Goal: Task Accomplishment & Management: Use online tool/utility

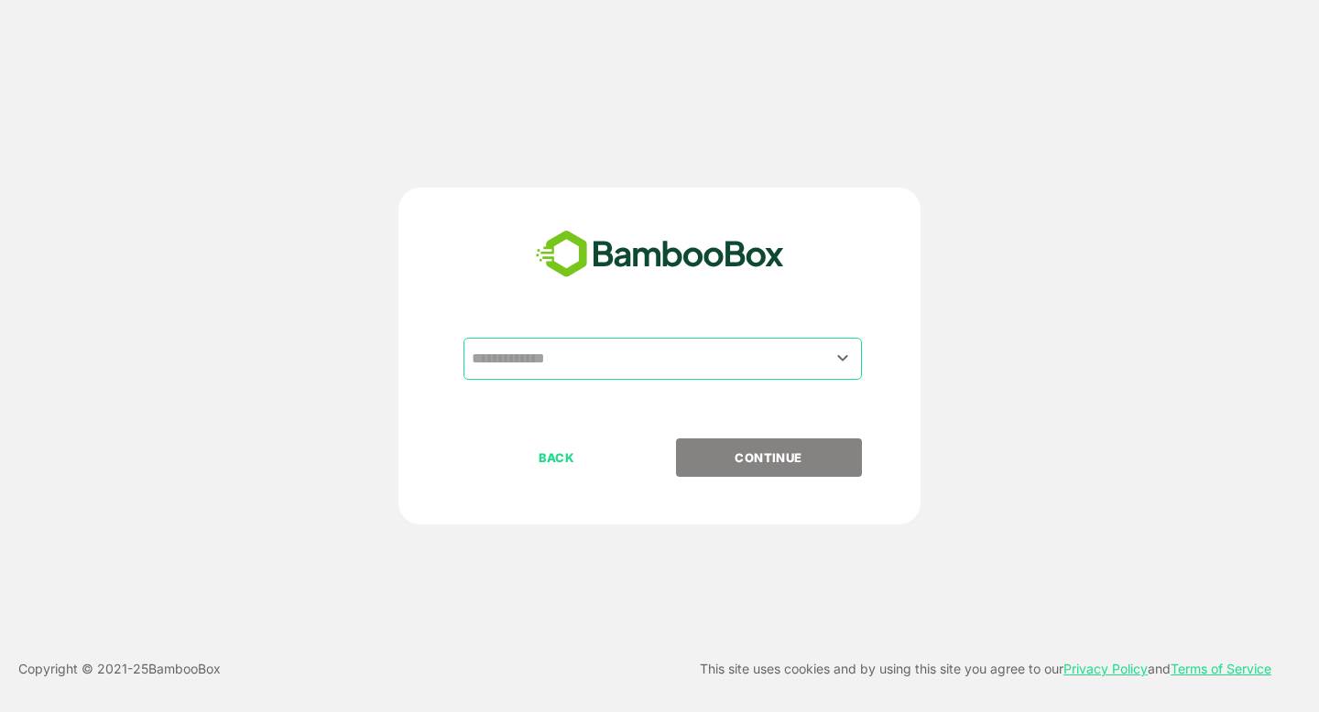
click at [626, 345] on input "text" at bounding box center [662, 359] width 391 height 35
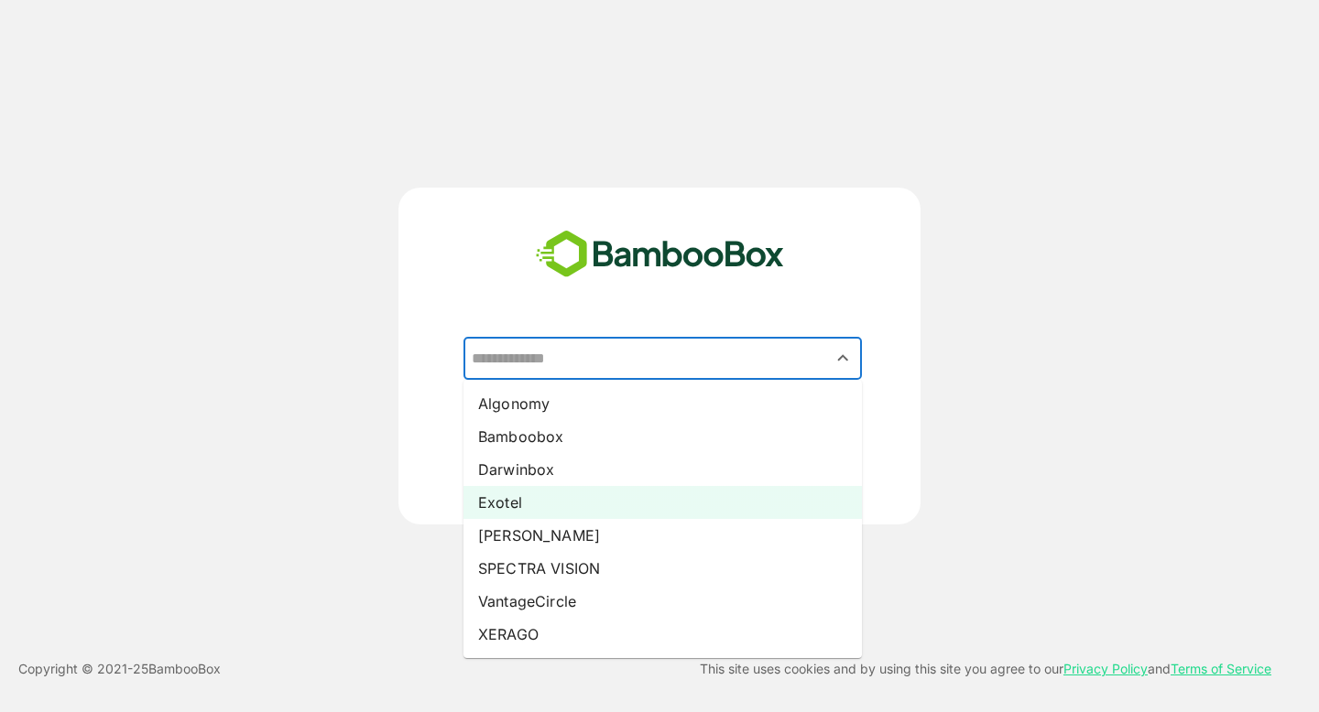
click at [554, 506] on li "Exotel" at bounding box center [662, 502] width 398 height 33
type input "******"
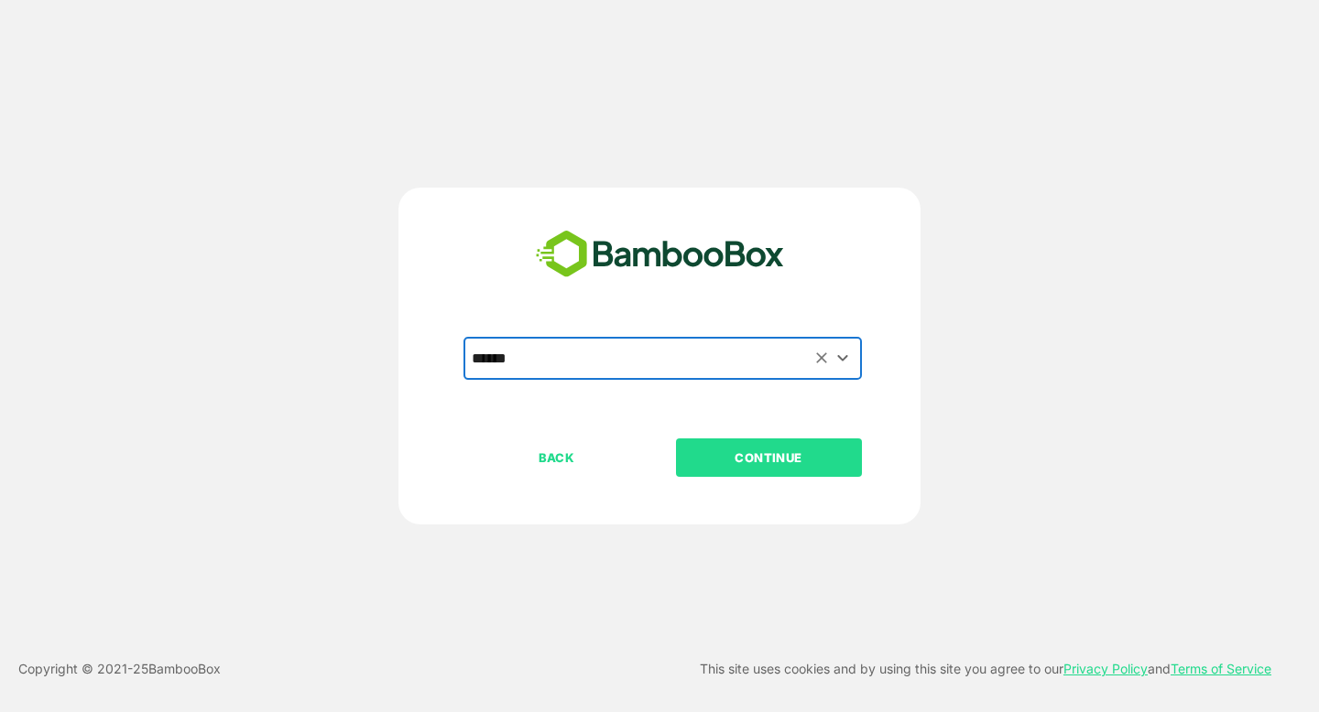
click at [753, 457] on p "CONTINUE" at bounding box center [768, 458] width 183 height 20
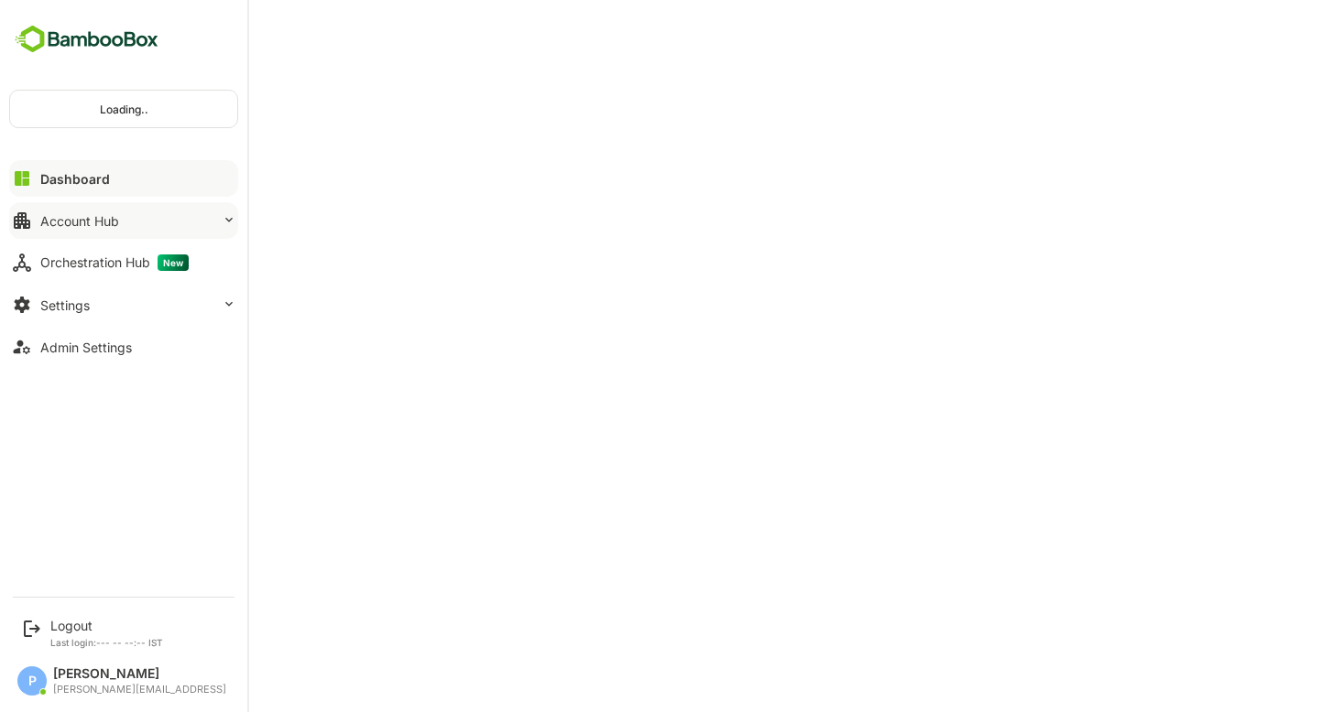
click at [164, 220] on button "Account Hub" at bounding box center [123, 220] width 229 height 37
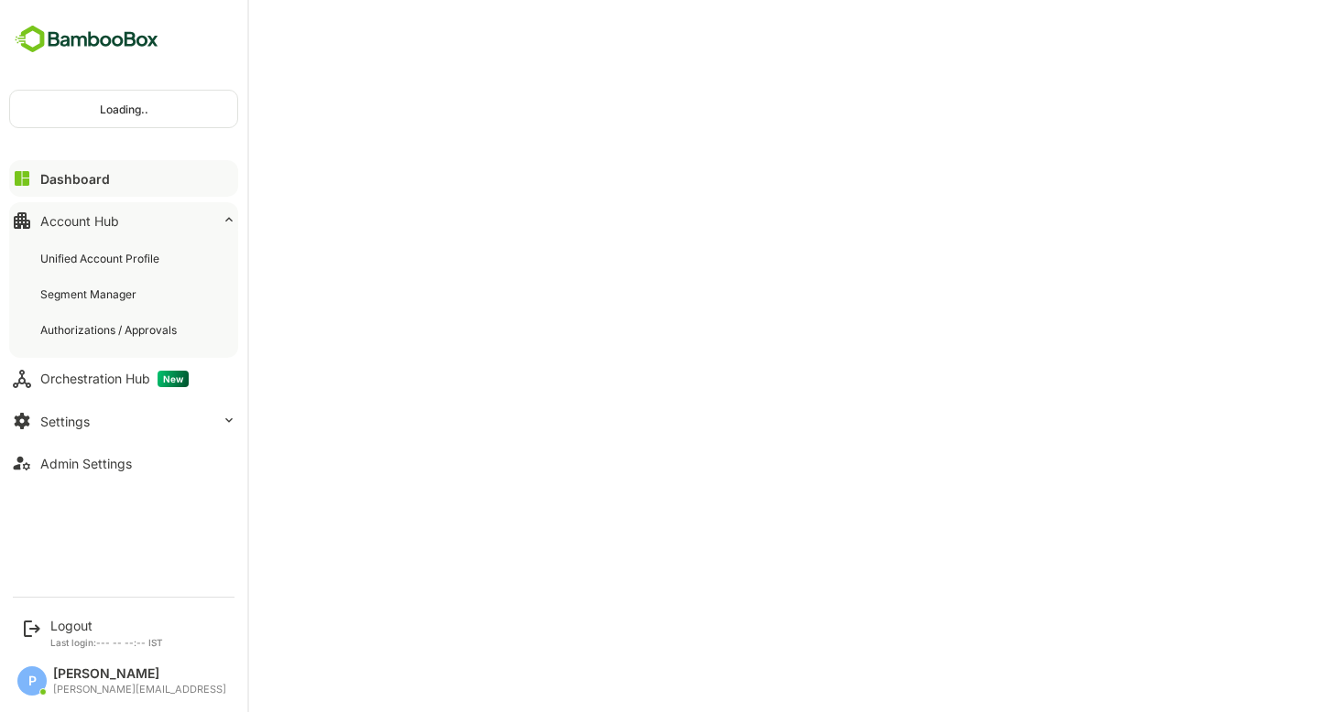
click at [117, 226] on div "Account Hub" at bounding box center [79, 221] width 79 height 16
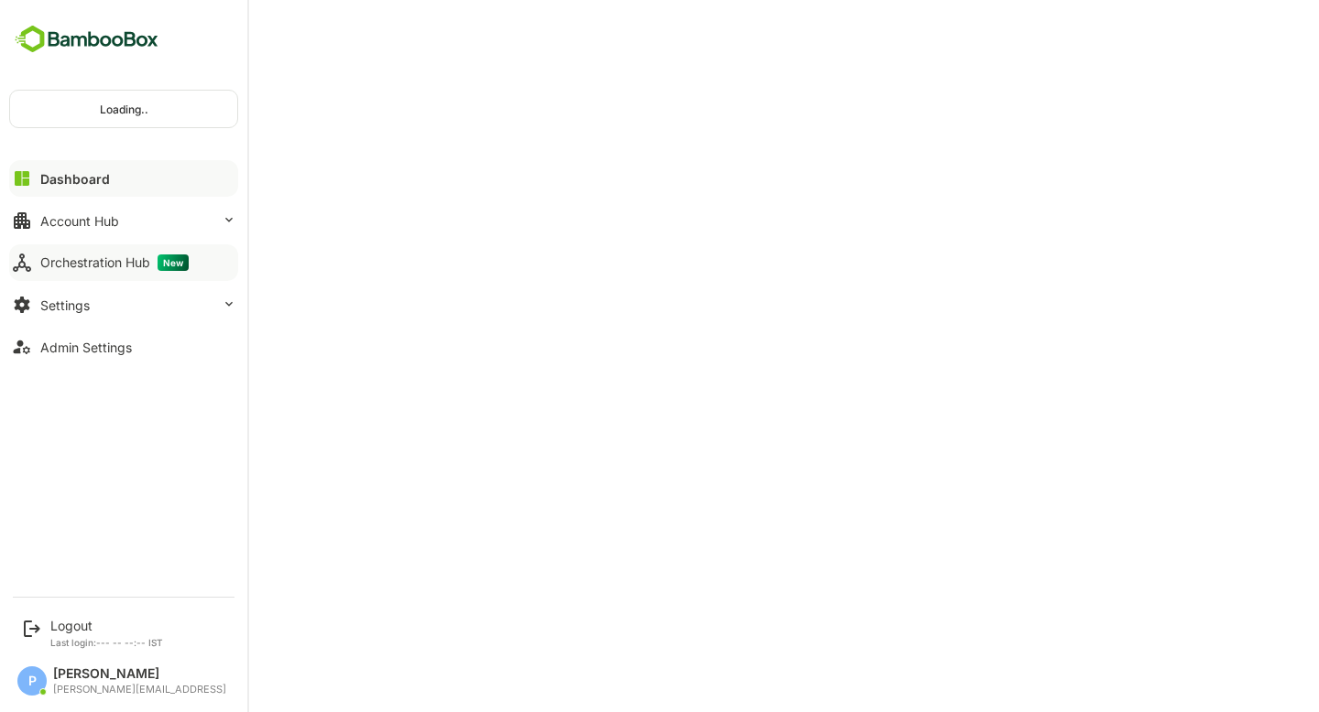
click at [110, 276] on button "Orchestration Hub New" at bounding box center [123, 263] width 229 height 37
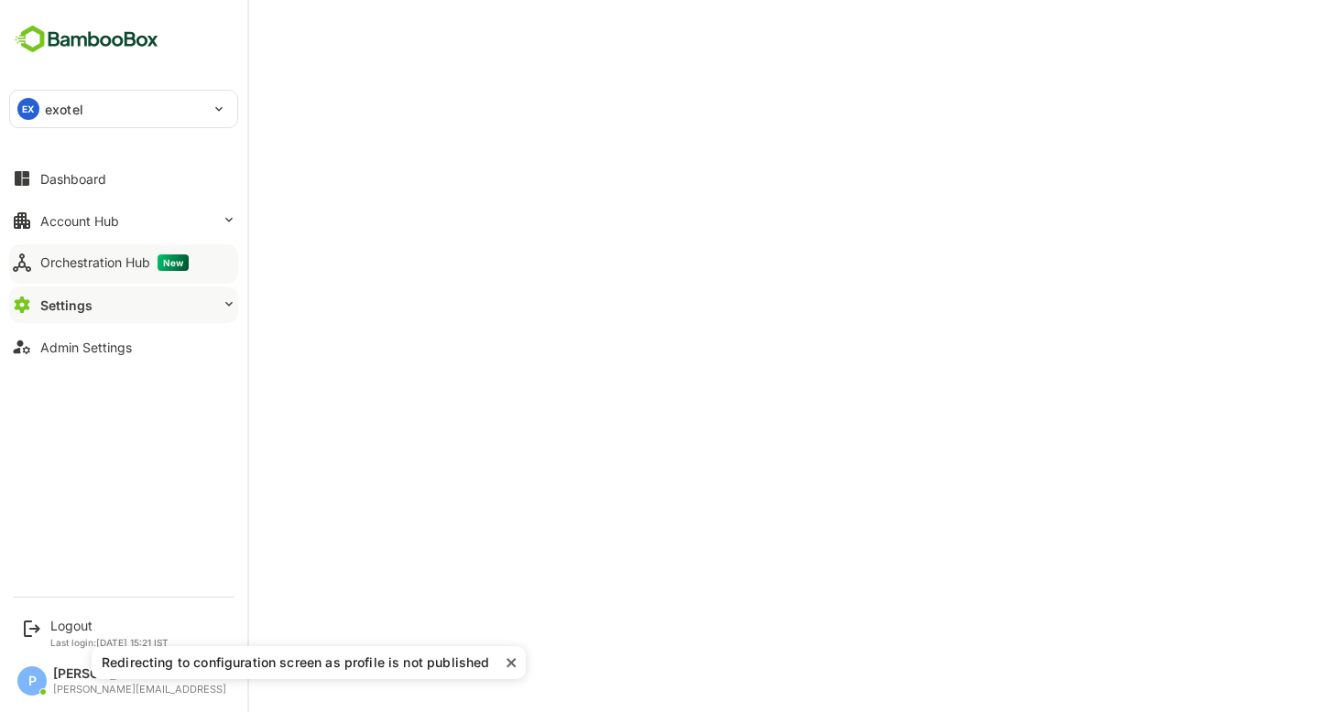
click at [131, 257] on div "Orchestration Hub New" at bounding box center [114, 263] width 148 height 16
click at [127, 272] on button "Orchestration Hub New" at bounding box center [123, 263] width 229 height 37
click at [137, 177] on button "Dashboard" at bounding box center [123, 178] width 229 height 37
click at [127, 264] on div "Orchestration Hub New" at bounding box center [114, 263] width 148 height 16
click at [92, 216] on div "Account Hub" at bounding box center [79, 221] width 79 height 16
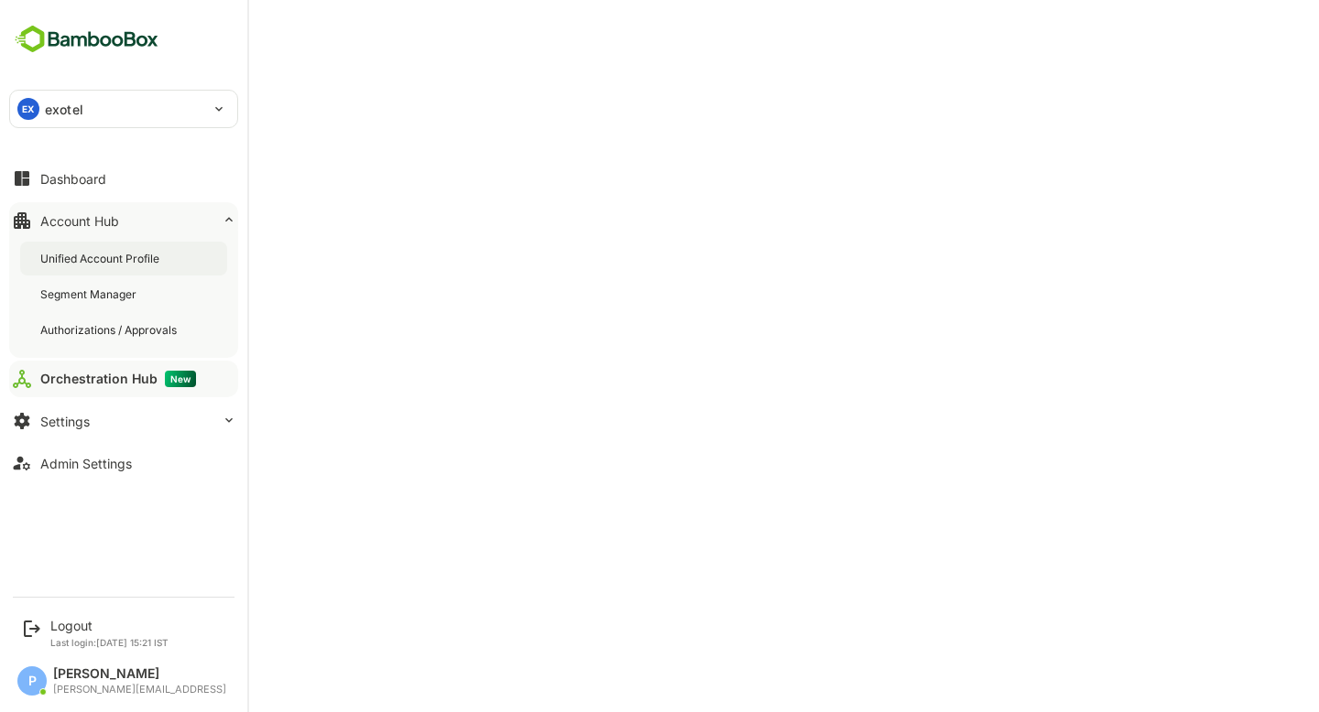
click at [82, 254] on div "Unified Account Profile" at bounding box center [101, 259] width 123 height 16
click at [89, 178] on div "Dashboard" at bounding box center [73, 179] width 66 height 16
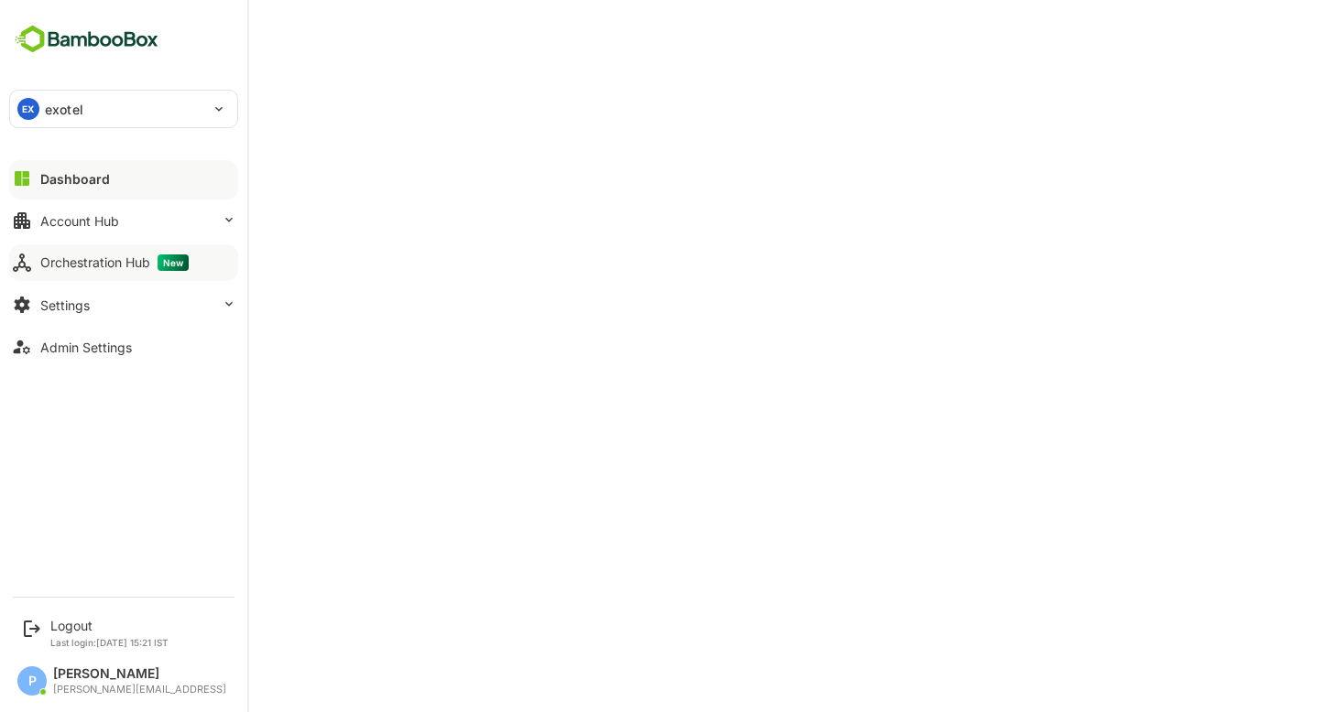
click at [134, 252] on button "Orchestration Hub New" at bounding box center [123, 263] width 229 height 37
click at [79, 612] on div "Logout Last login: [DATE] 15:21 IST" at bounding box center [125, 633] width 226 height 49
click at [89, 636] on div "Logout Last login: Aug 29 15:21 IST" at bounding box center [109, 633] width 118 height 30
click at [63, 623] on div "Logout" at bounding box center [109, 626] width 118 height 16
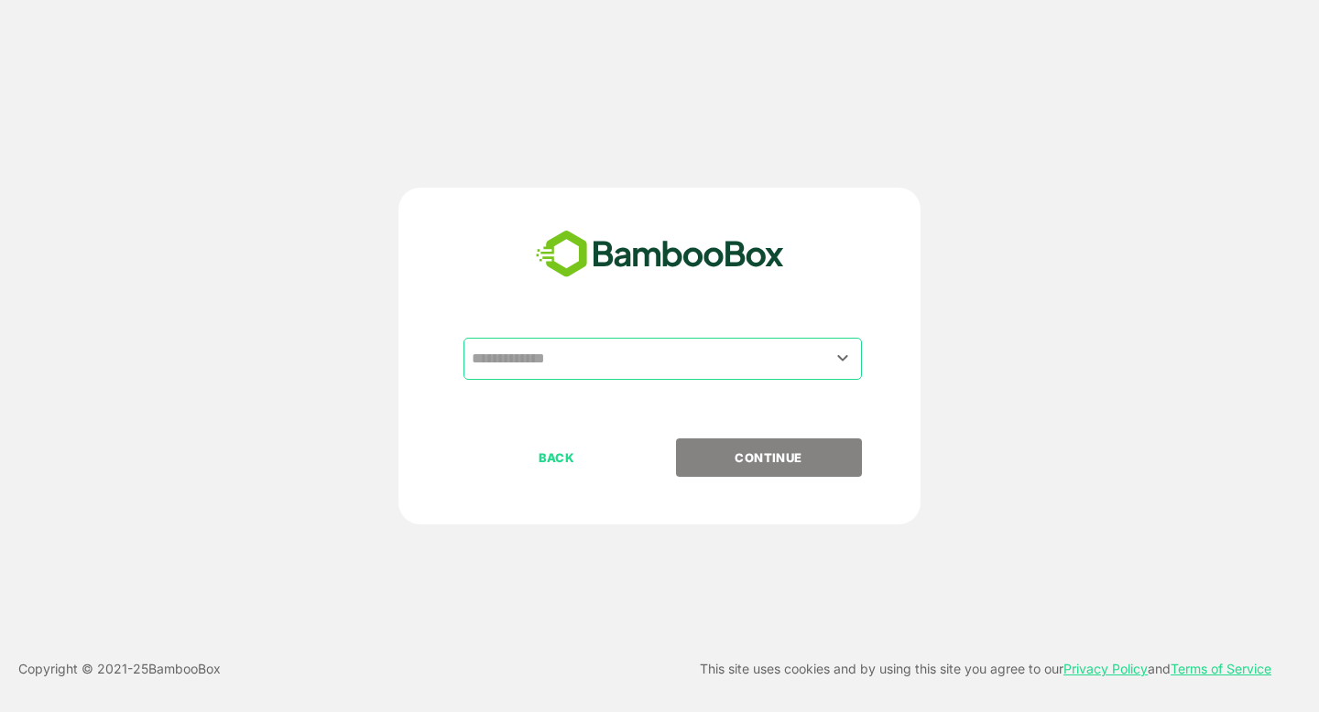
click at [516, 372] on input "text" at bounding box center [662, 359] width 391 height 35
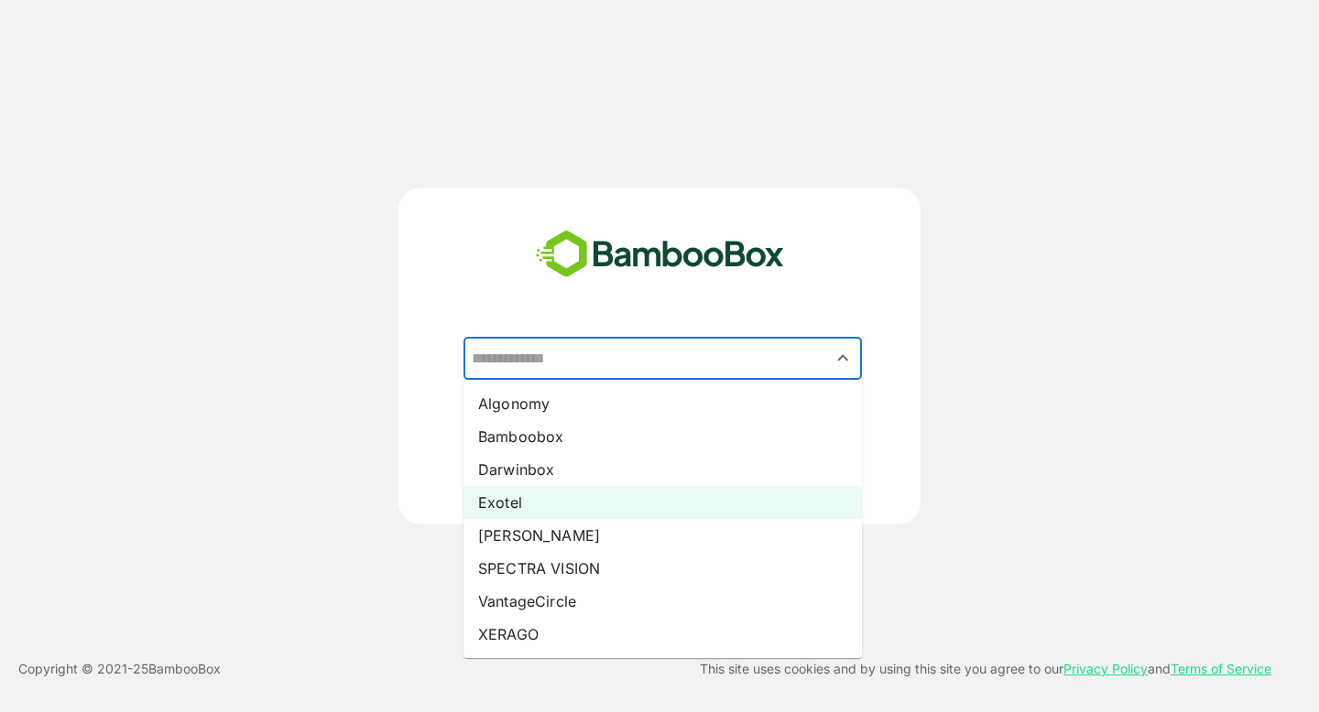
click at [534, 499] on li "Exotel" at bounding box center [662, 502] width 398 height 33
type input "******"
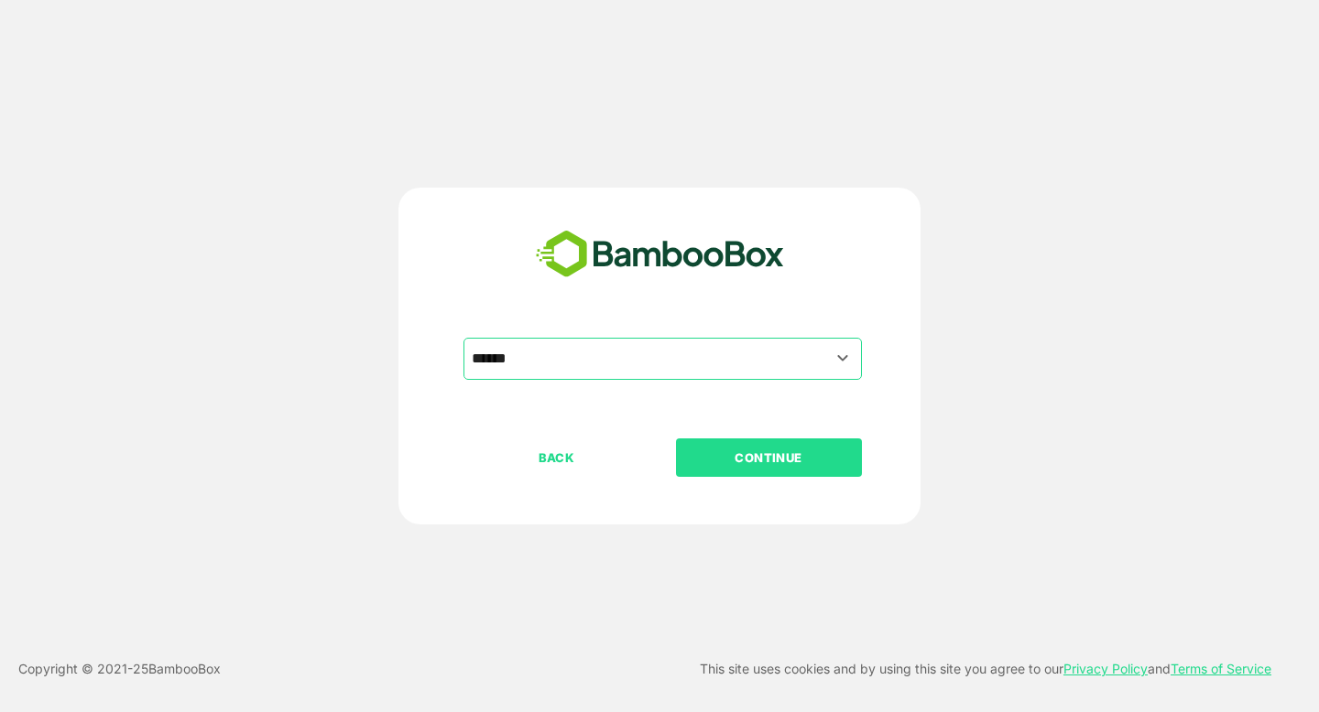
click at [745, 466] on p "CONTINUE" at bounding box center [768, 458] width 183 height 20
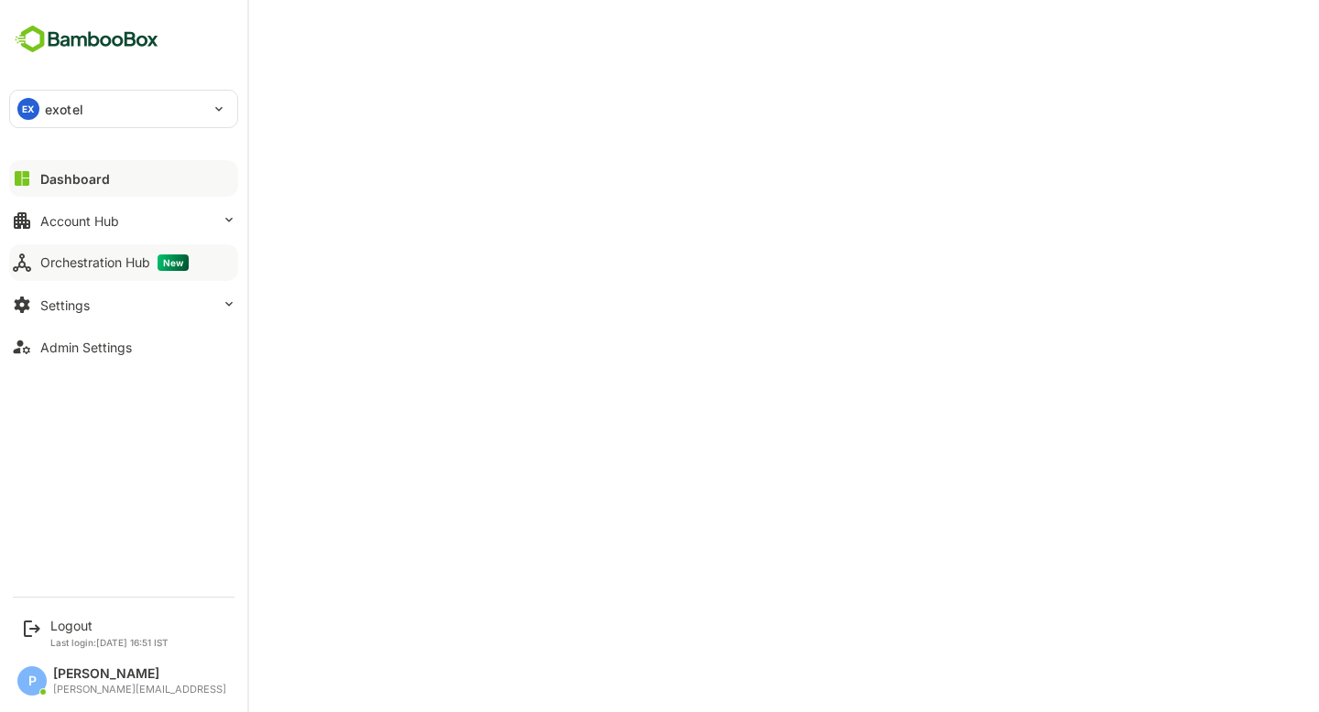
click at [117, 255] on div "Orchestration Hub New" at bounding box center [114, 263] width 148 height 16
click at [79, 177] on div "Dashboard" at bounding box center [73, 179] width 66 height 16
click at [80, 259] on div "Orchestration Hub New" at bounding box center [114, 263] width 148 height 16
click at [105, 179] on div "Dashboard" at bounding box center [73, 179] width 66 height 16
click at [110, 264] on div "Orchestration Hub New" at bounding box center [114, 263] width 148 height 16
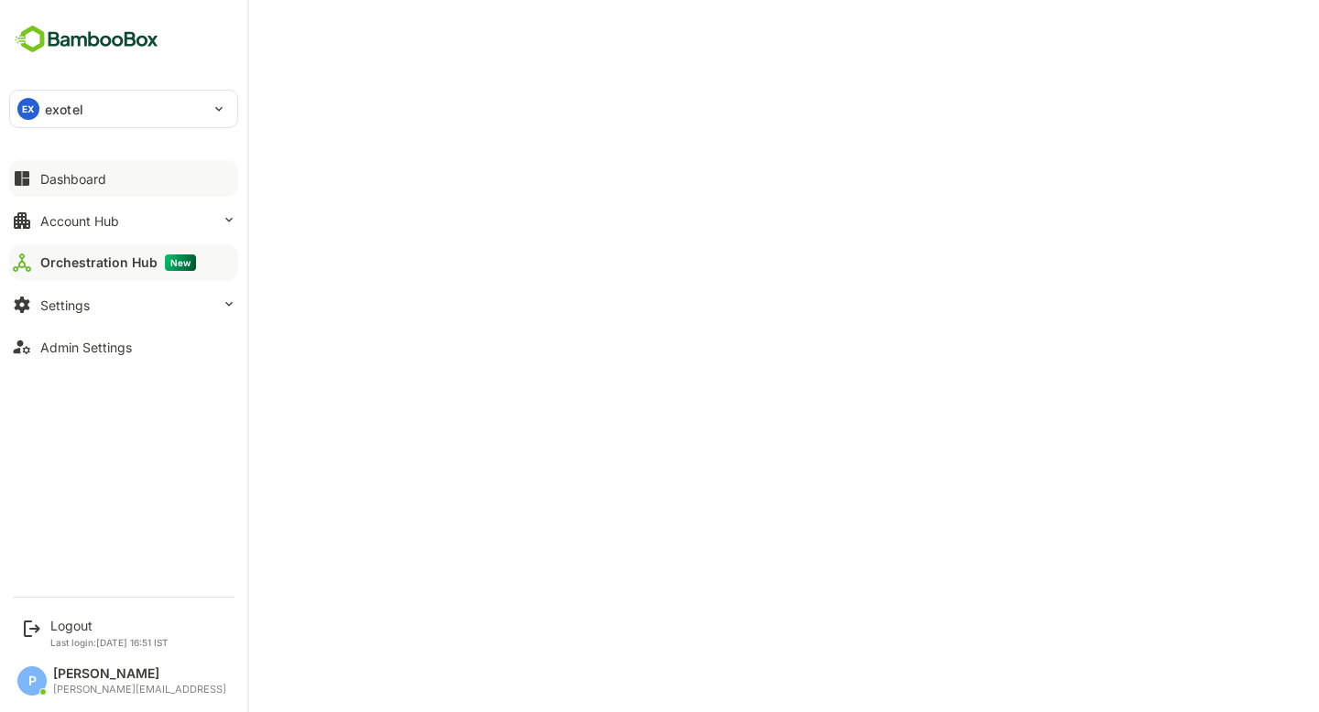
click at [126, 183] on button "Dashboard" at bounding box center [123, 178] width 229 height 37
click at [147, 222] on button "Account Hub" at bounding box center [123, 220] width 229 height 37
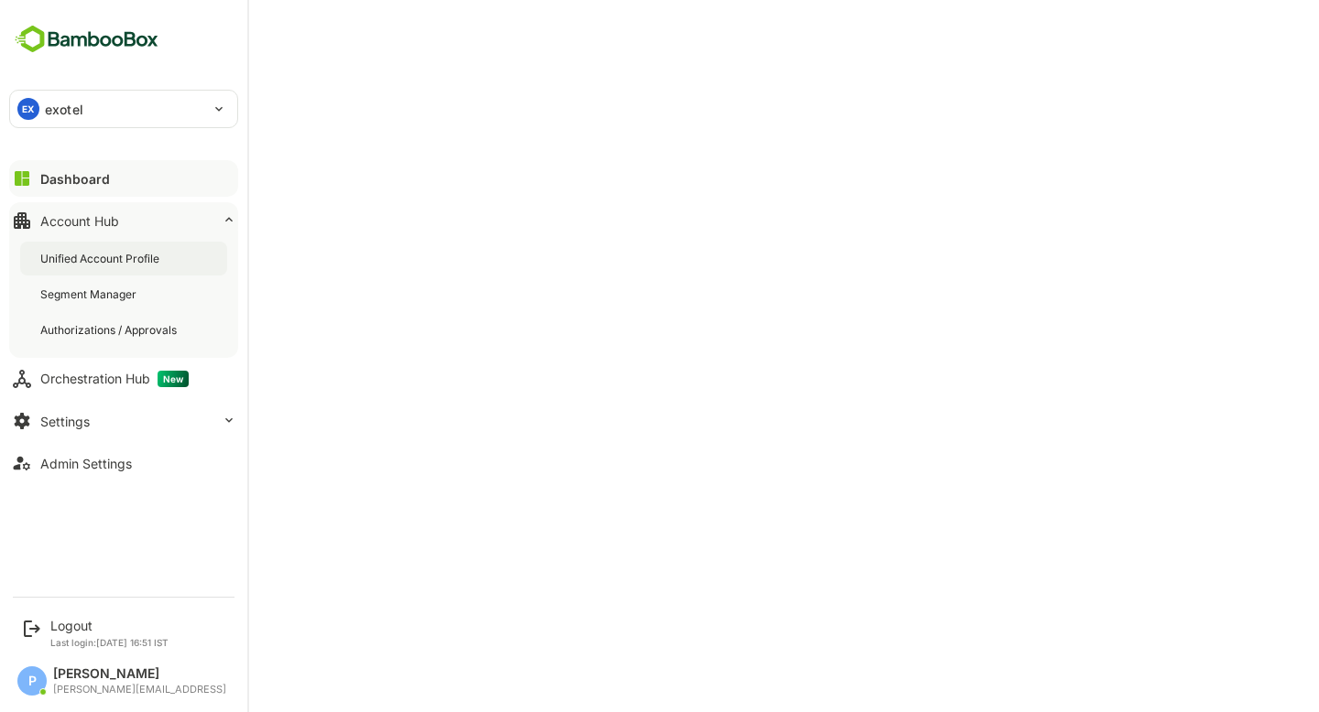
click at [149, 261] on div "Unified Account Profile" at bounding box center [101, 259] width 123 height 16
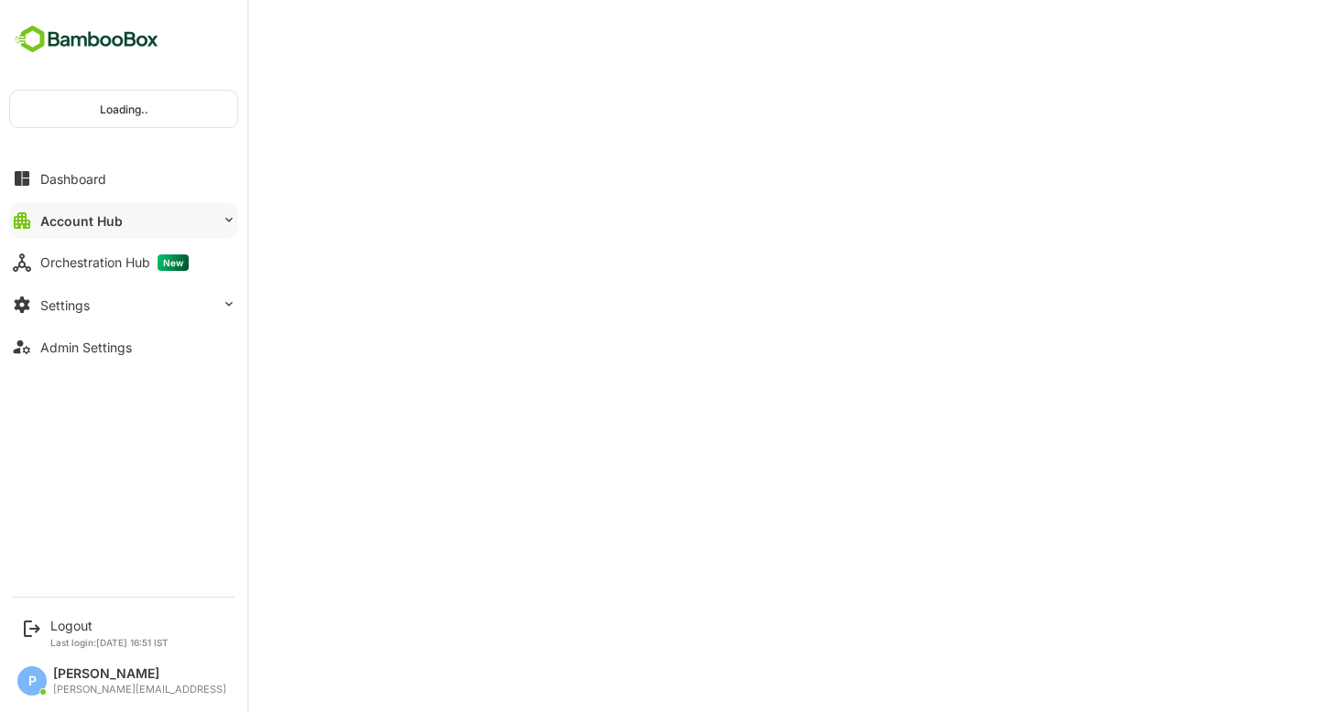
click at [114, 210] on button "Account Hub" at bounding box center [123, 220] width 229 height 37
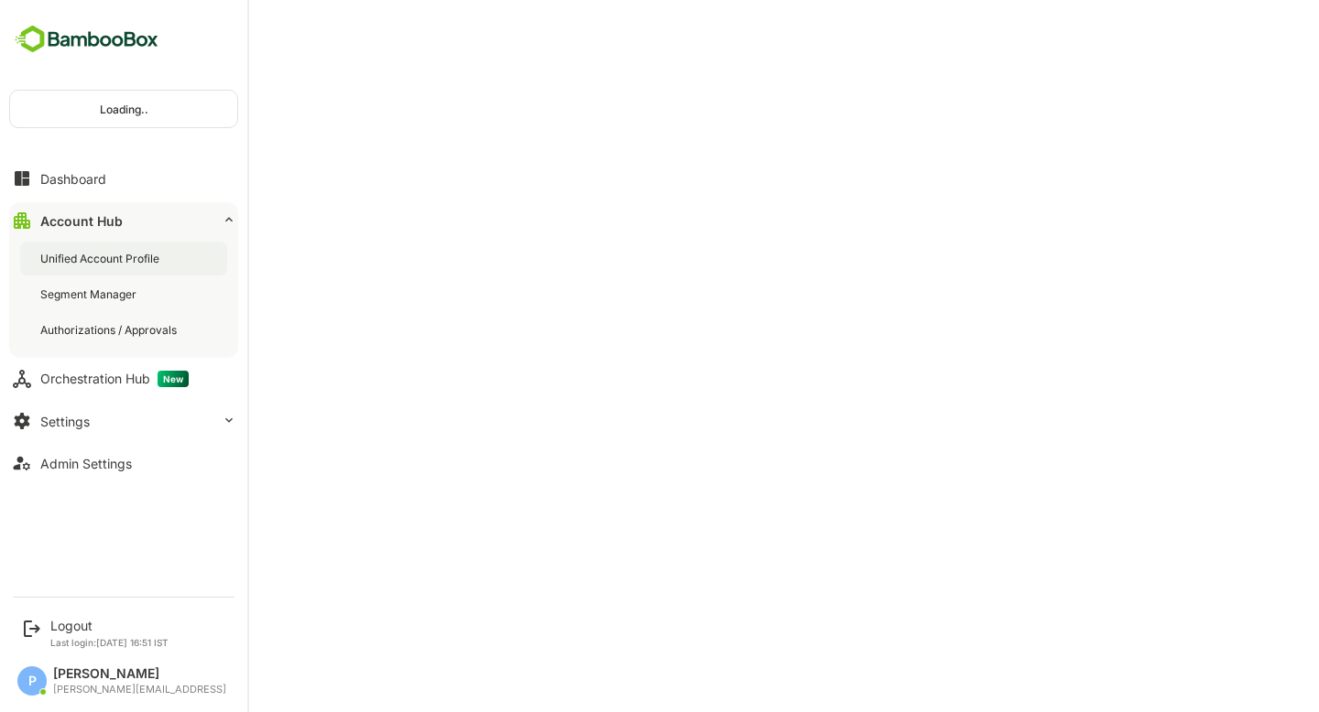
click at [125, 252] on div "Unified Account Profile" at bounding box center [101, 259] width 123 height 16
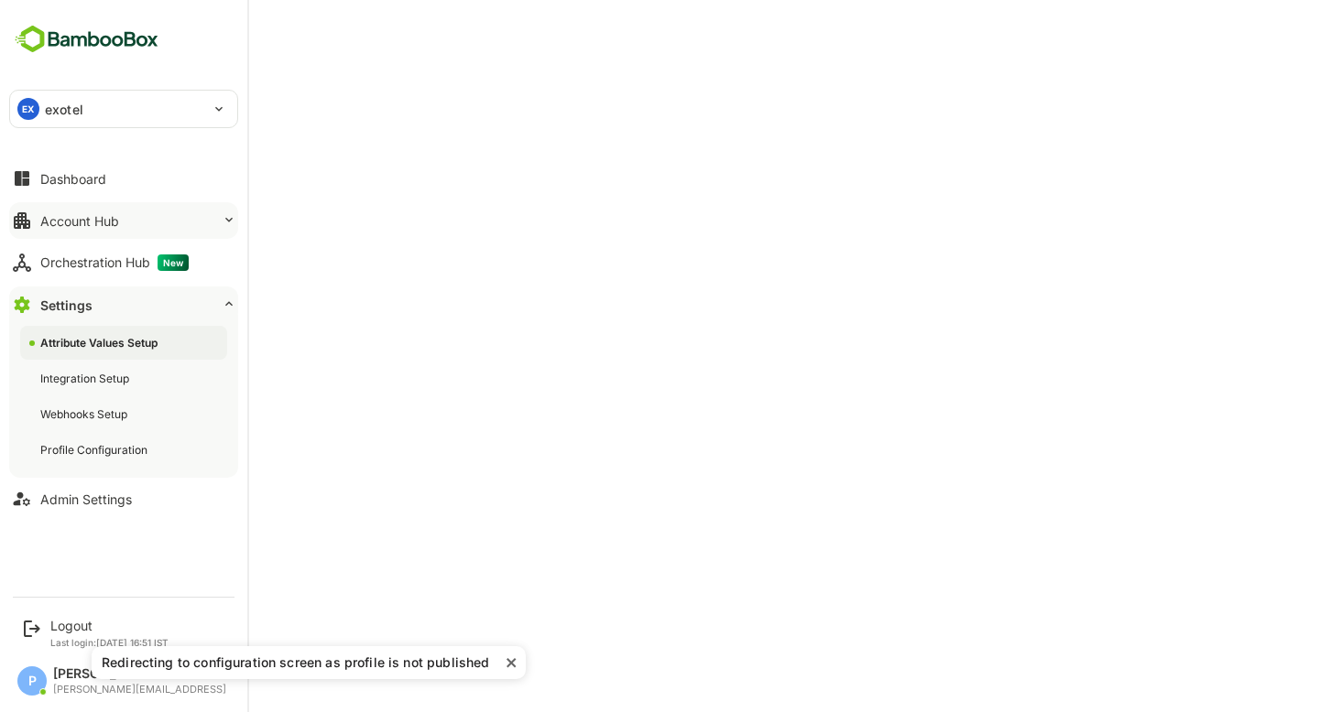
click at [96, 216] on div "Account Hub" at bounding box center [79, 221] width 79 height 16
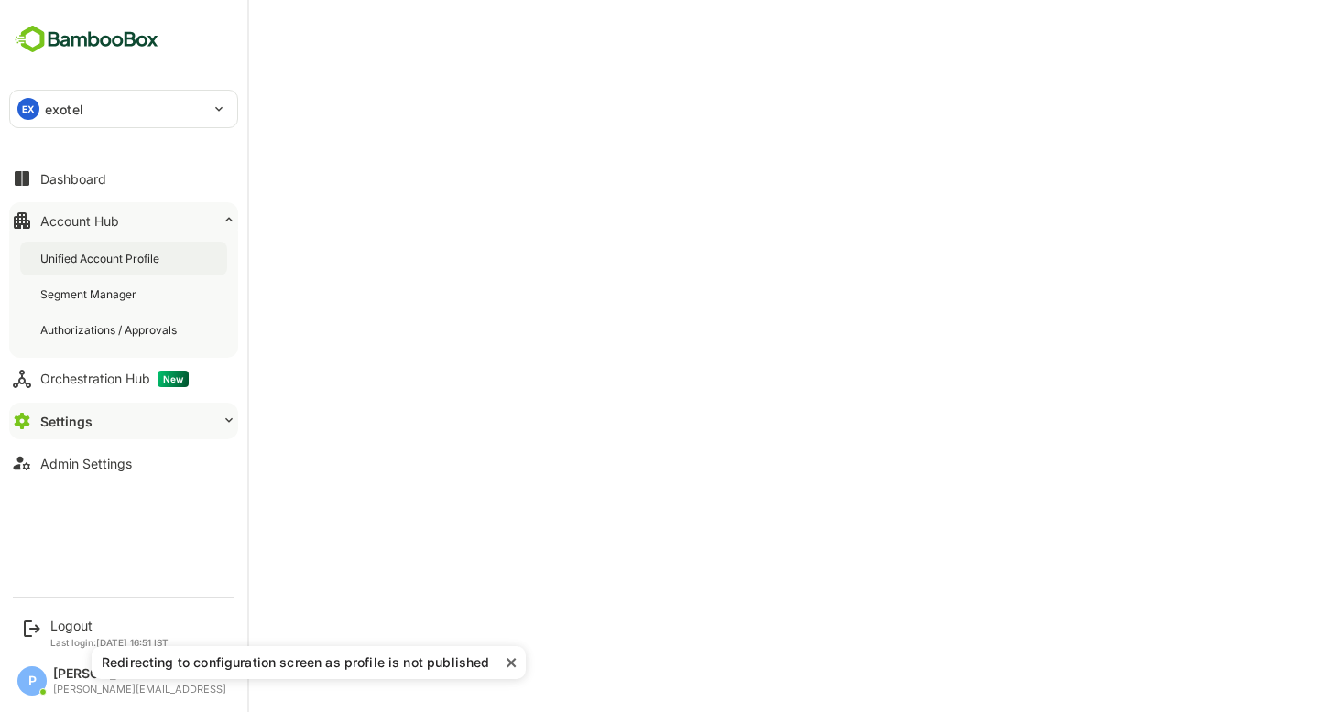
click at [111, 261] on div "Unified Account Profile" at bounding box center [101, 259] width 123 height 16
click at [148, 168] on button "Dashboard" at bounding box center [123, 178] width 229 height 37
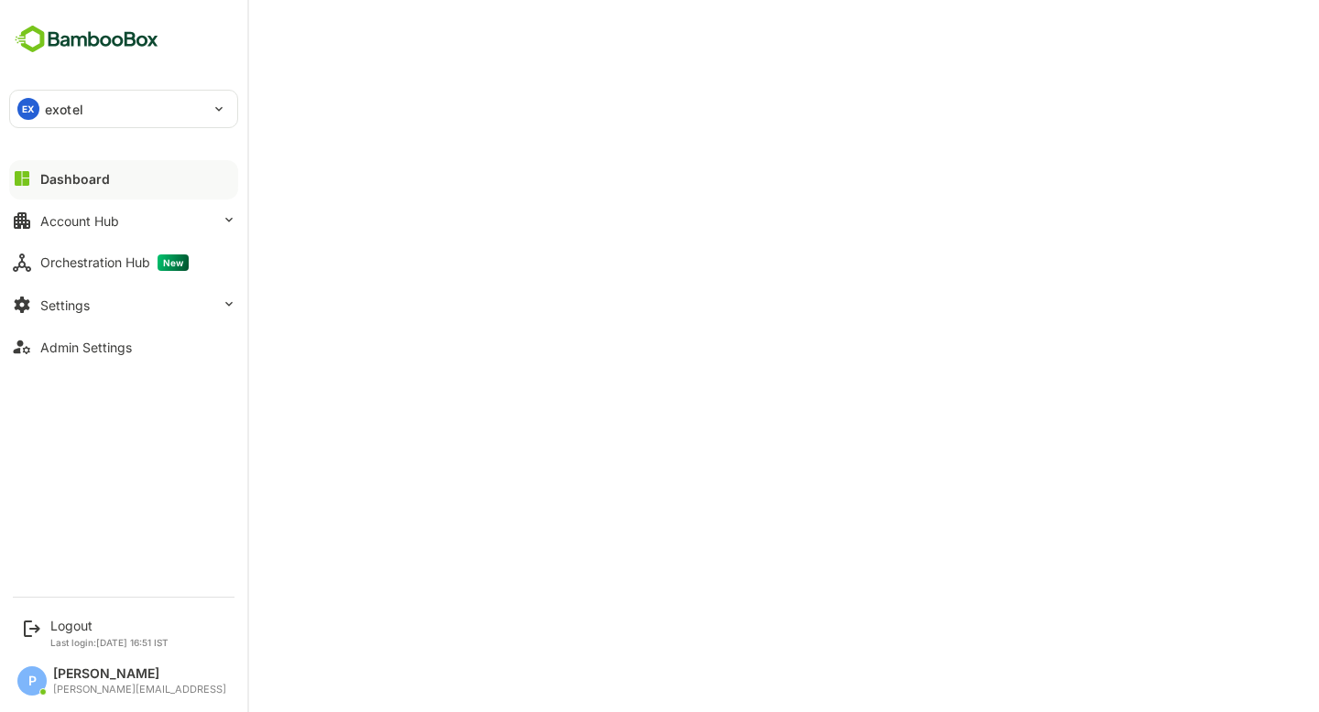
click at [89, 185] on div "Dashboard" at bounding box center [75, 179] width 70 height 16
click at [71, 223] on div "Account Hub" at bounding box center [79, 221] width 79 height 16
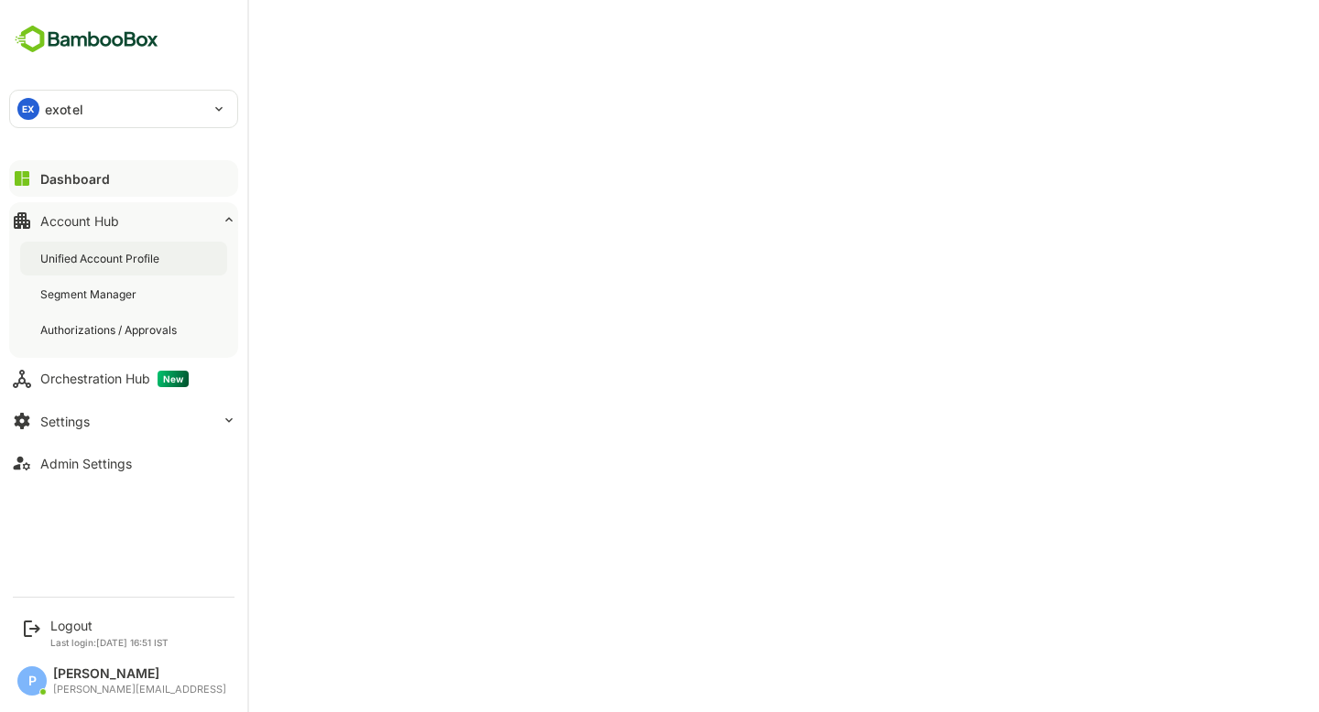
click at [110, 266] on div "Unified Account Profile" at bounding box center [123, 259] width 207 height 34
click at [95, 183] on div "Dashboard" at bounding box center [73, 179] width 66 height 16
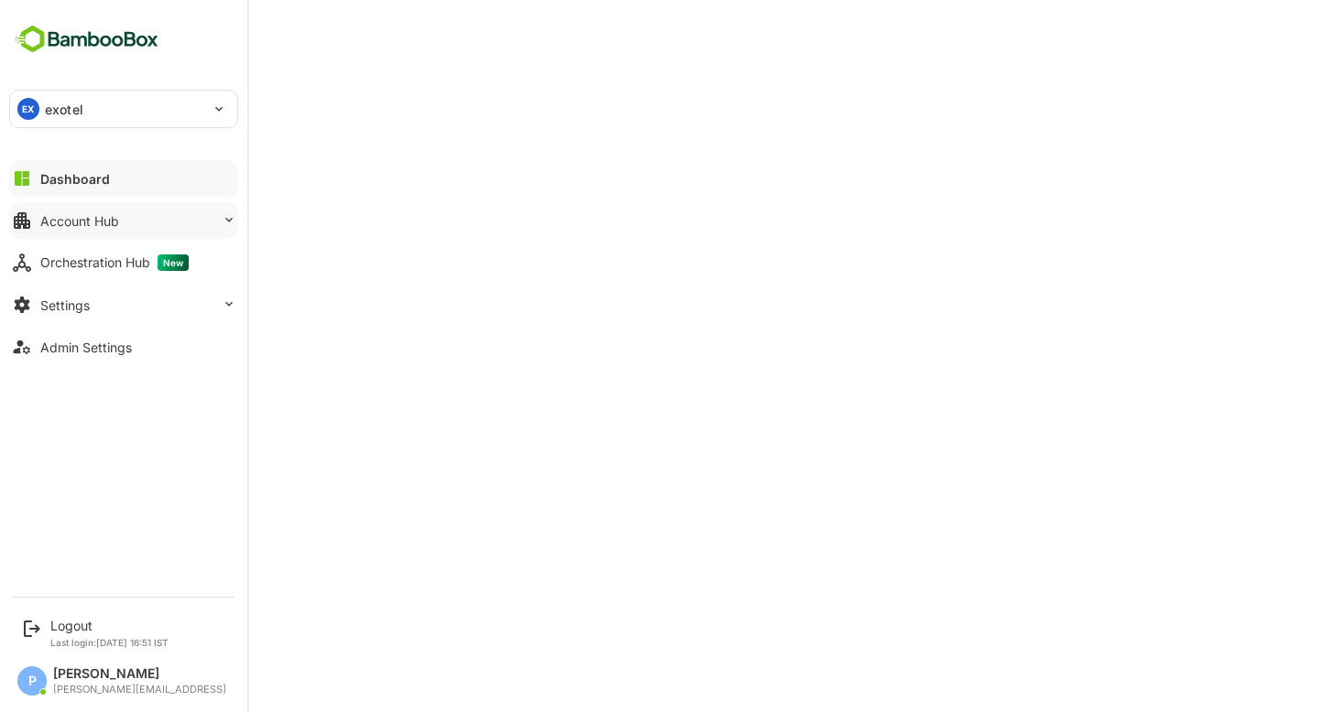
click at [92, 225] on div "Account Hub" at bounding box center [79, 221] width 79 height 16
click at [125, 224] on button "Account Hub" at bounding box center [123, 220] width 229 height 37
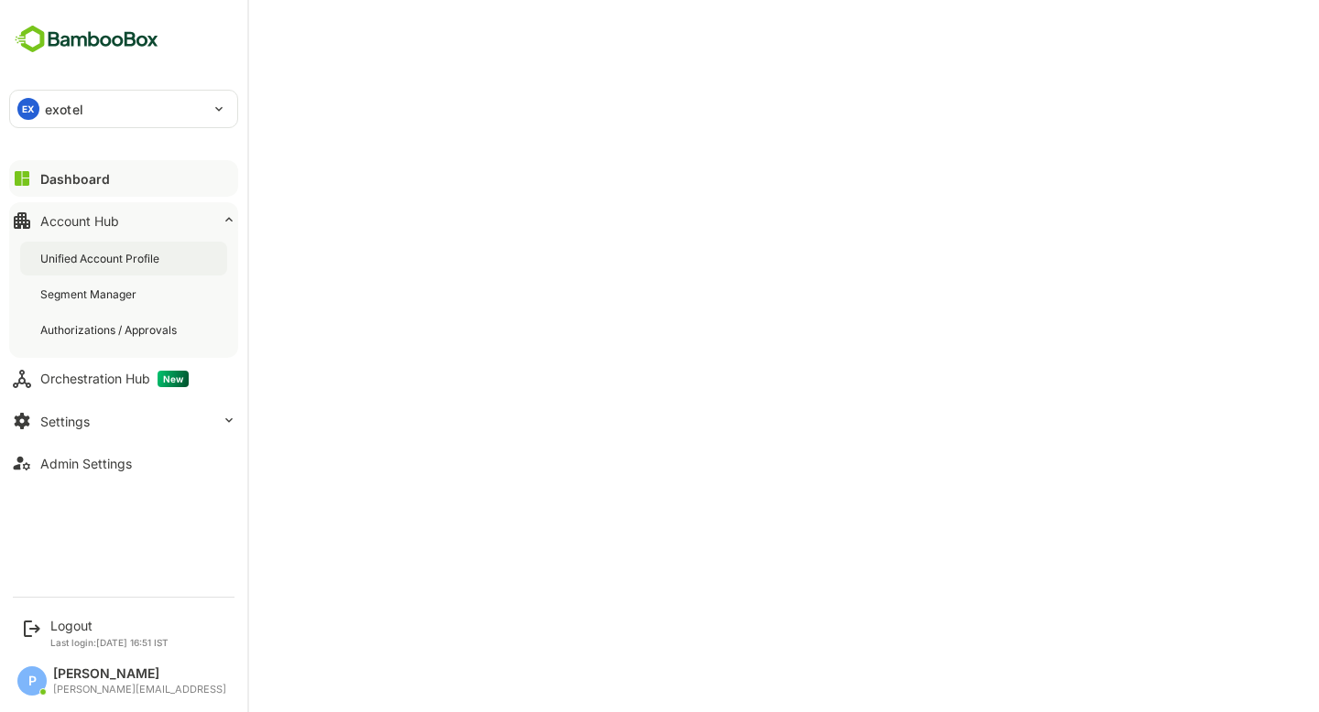
click at [125, 258] on div "Unified Account Profile" at bounding box center [101, 259] width 123 height 16
click at [95, 371] on div "Orchestration Hub New" at bounding box center [114, 379] width 148 height 16
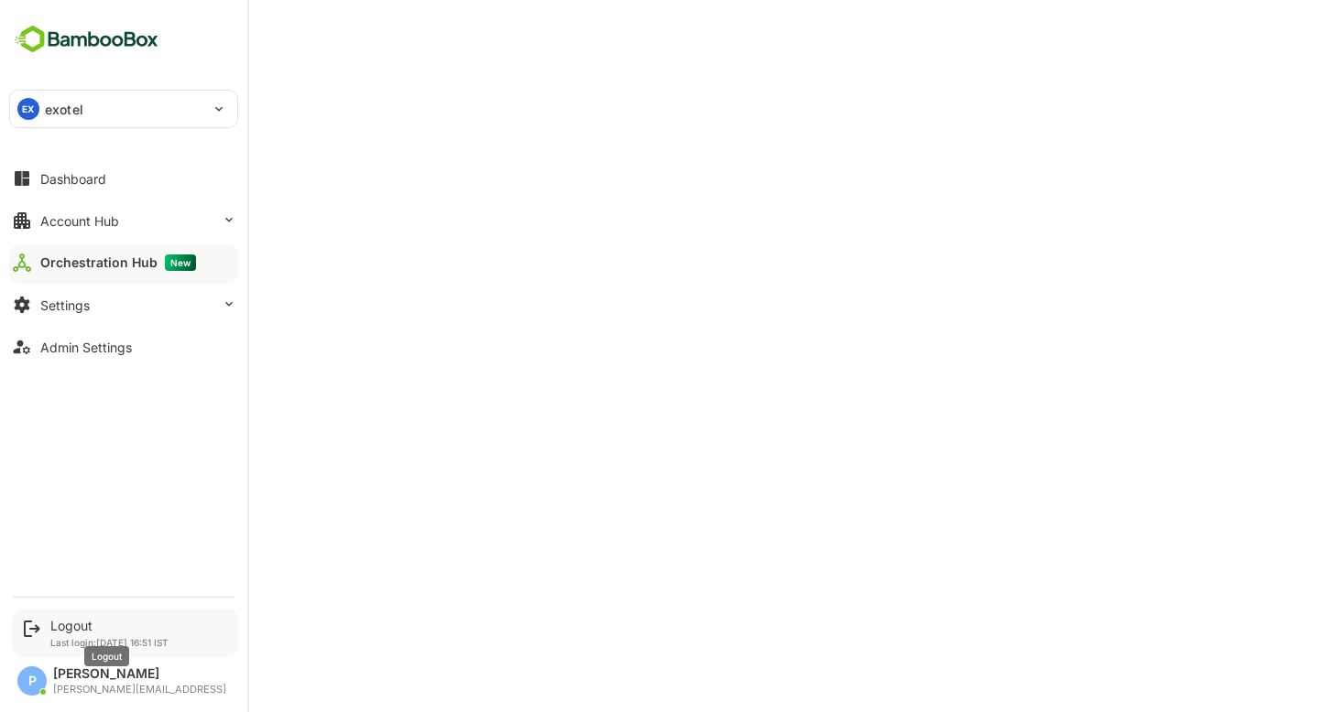
click at [55, 622] on div "Logout" at bounding box center [109, 626] width 118 height 16
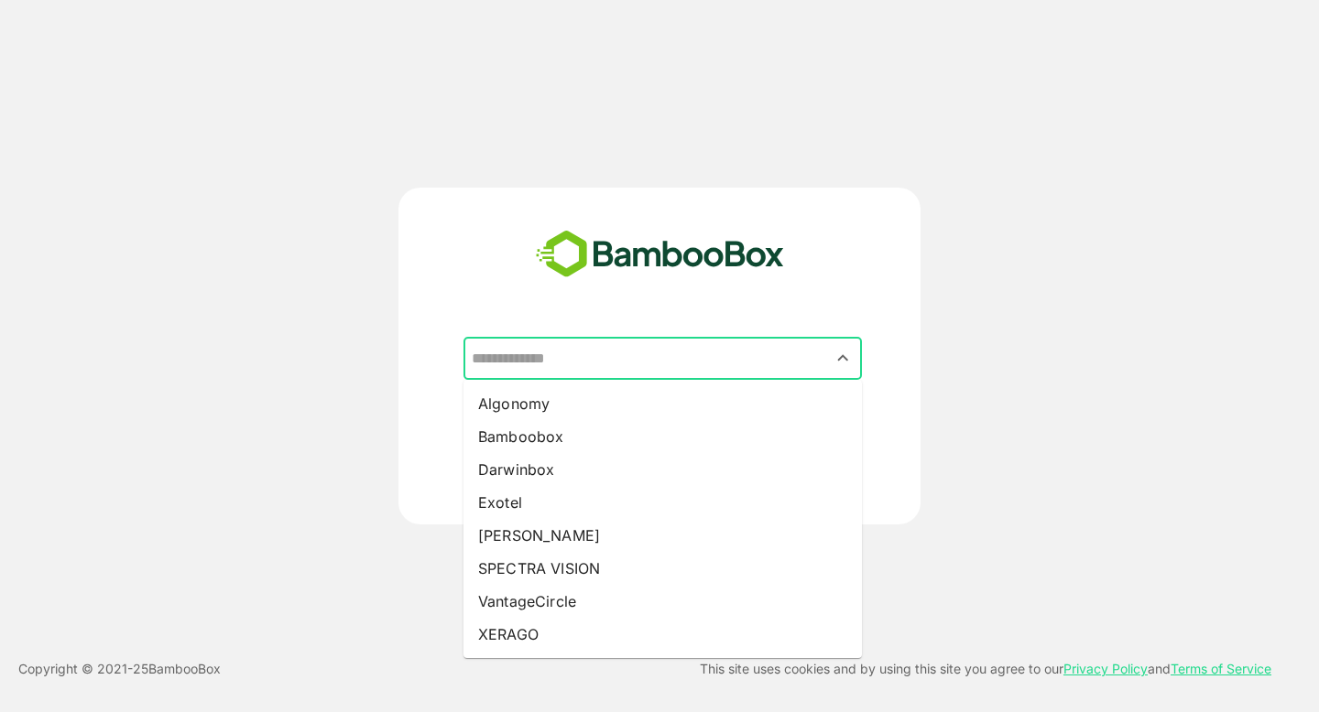
click at [647, 359] on input "text" at bounding box center [662, 359] width 391 height 35
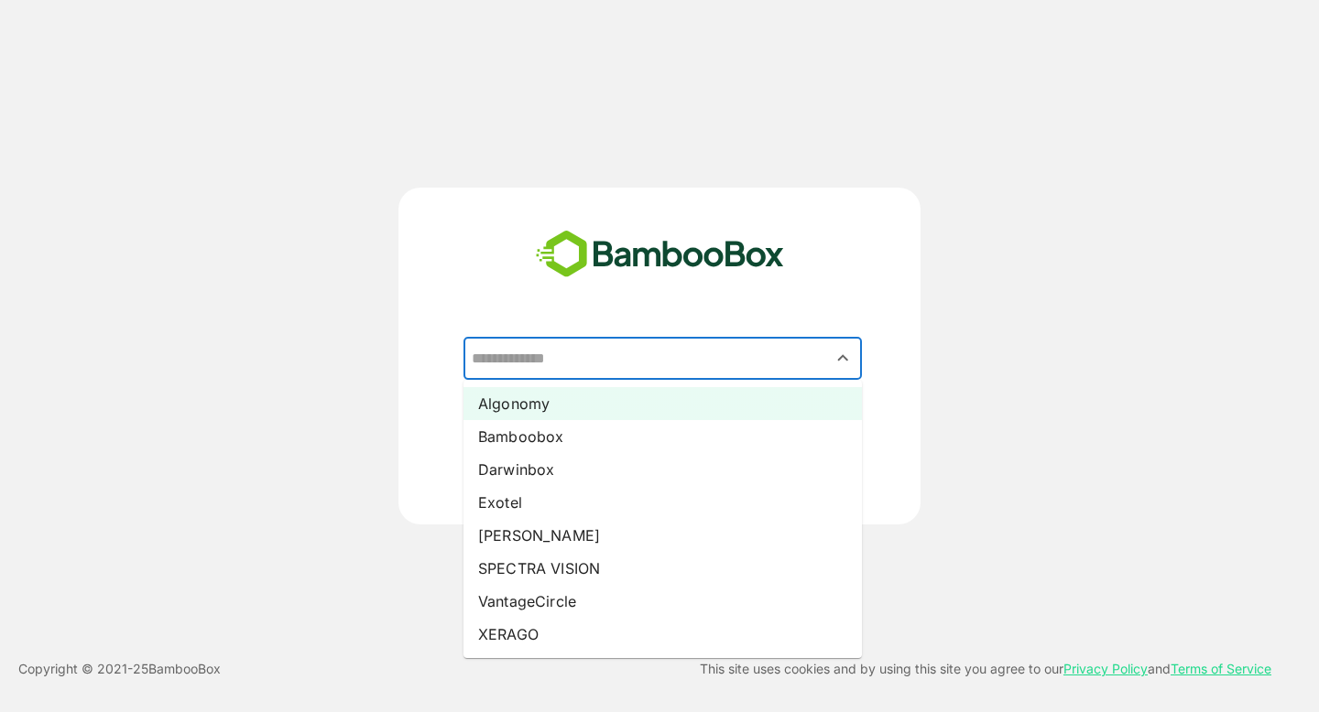
click at [592, 417] on li "Algonomy" at bounding box center [662, 403] width 398 height 33
type input "********"
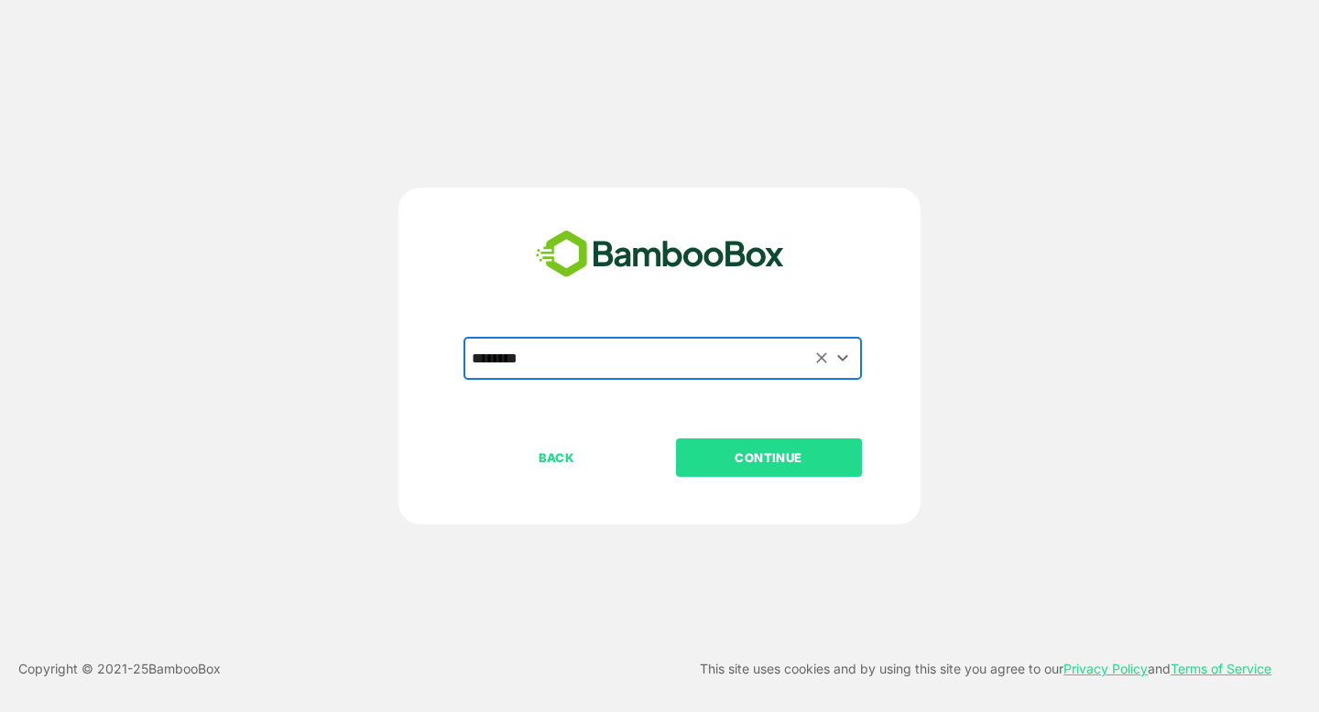
click at [782, 453] on p "CONTINUE" at bounding box center [768, 458] width 183 height 20
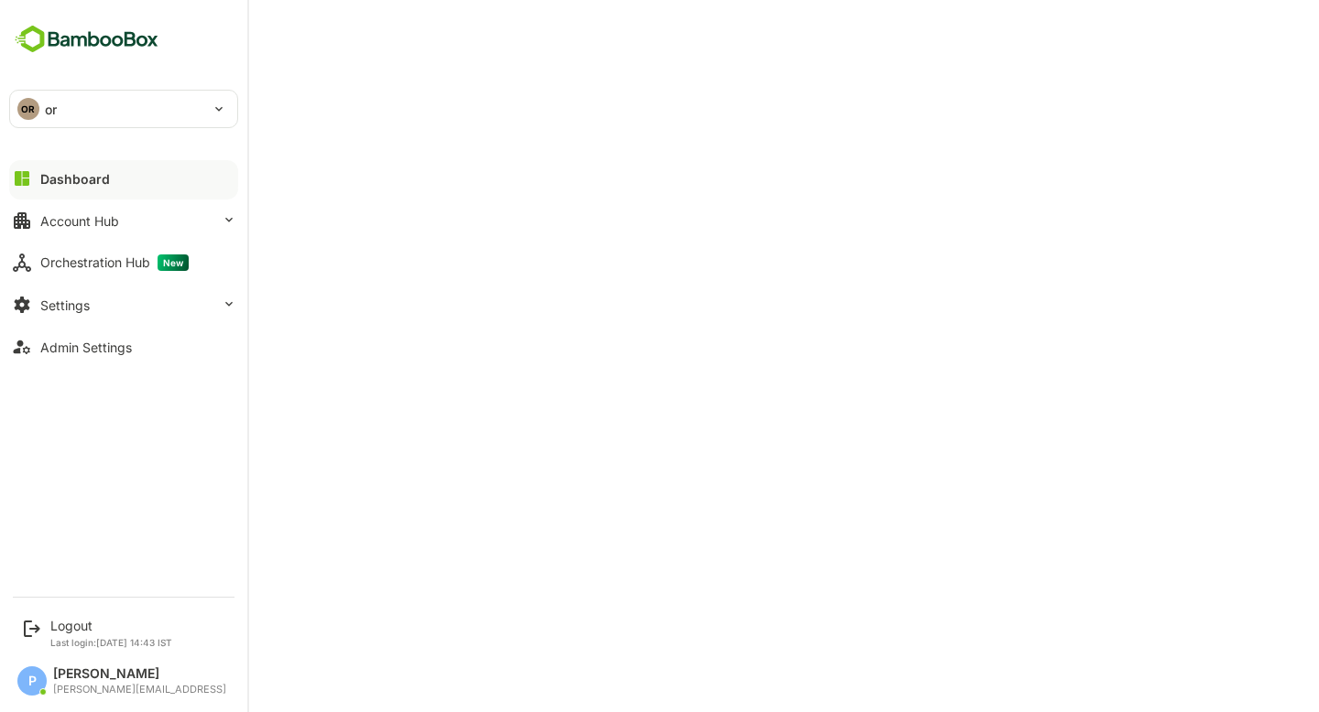
click at [147, 104] on div "OR or" at bounding box center [112, 109] width 205 height 37
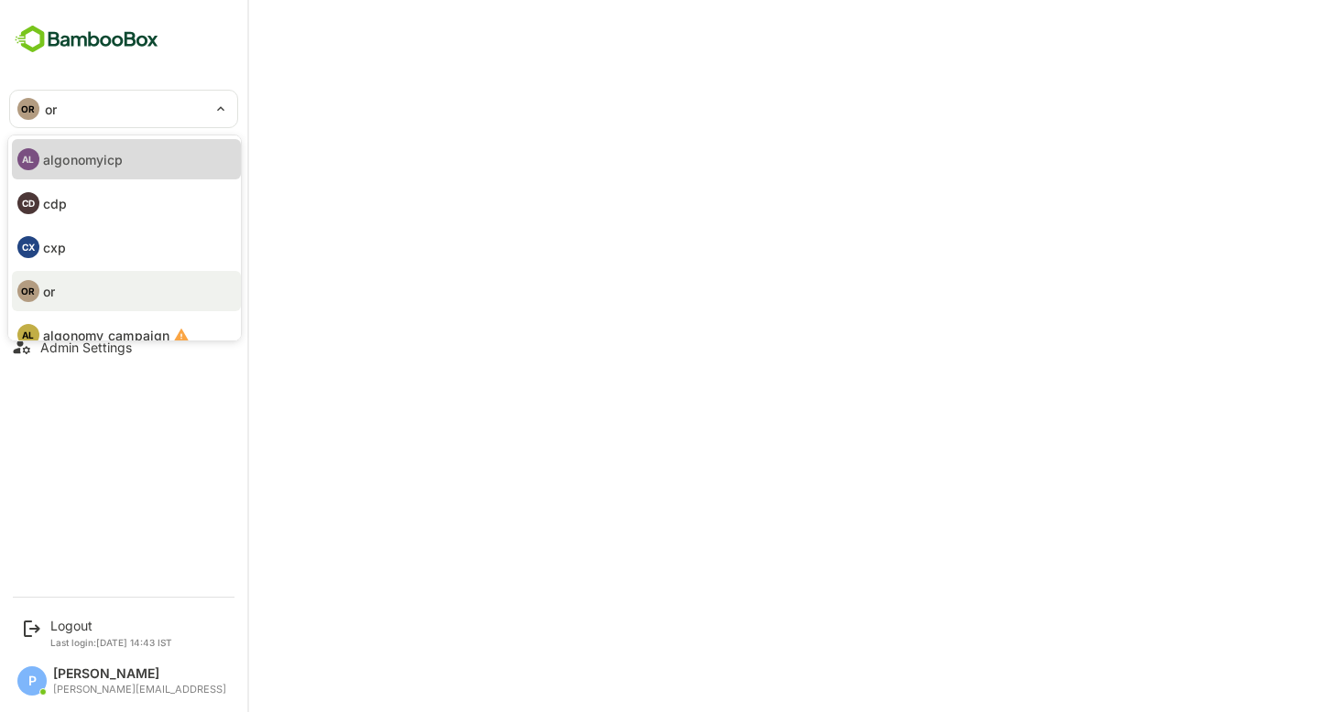
click at [106, 168] on p "algonomyicp" at bounding box center [83, 159] width 80 height 19
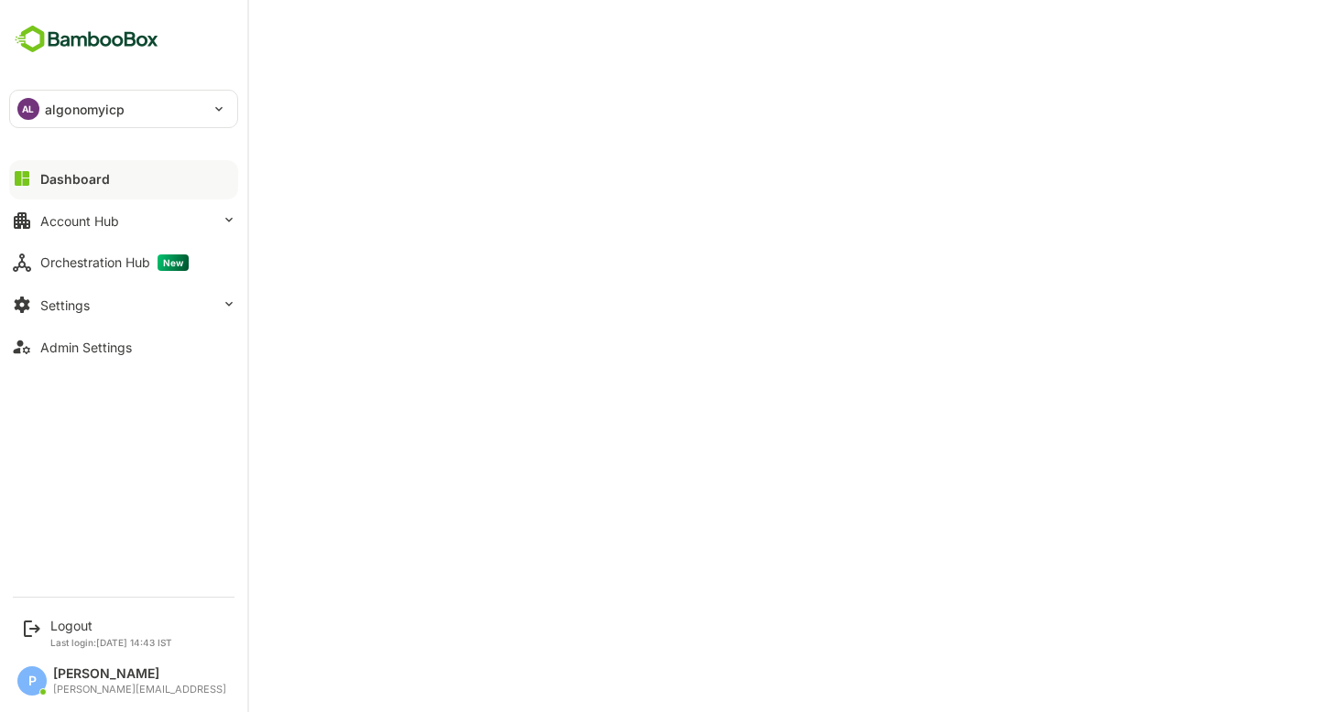
click at [95, 110] on p "algonomyicp" at bounding box center [85, 109] width 80 height 19
click at [136, 118] on div "AL algonomyicp" at bounding box center [112, 109] width 205 height 37
click at [134, 100] on div "AL algonomyicp" at bounding box center [112, 109] width 205 height 37
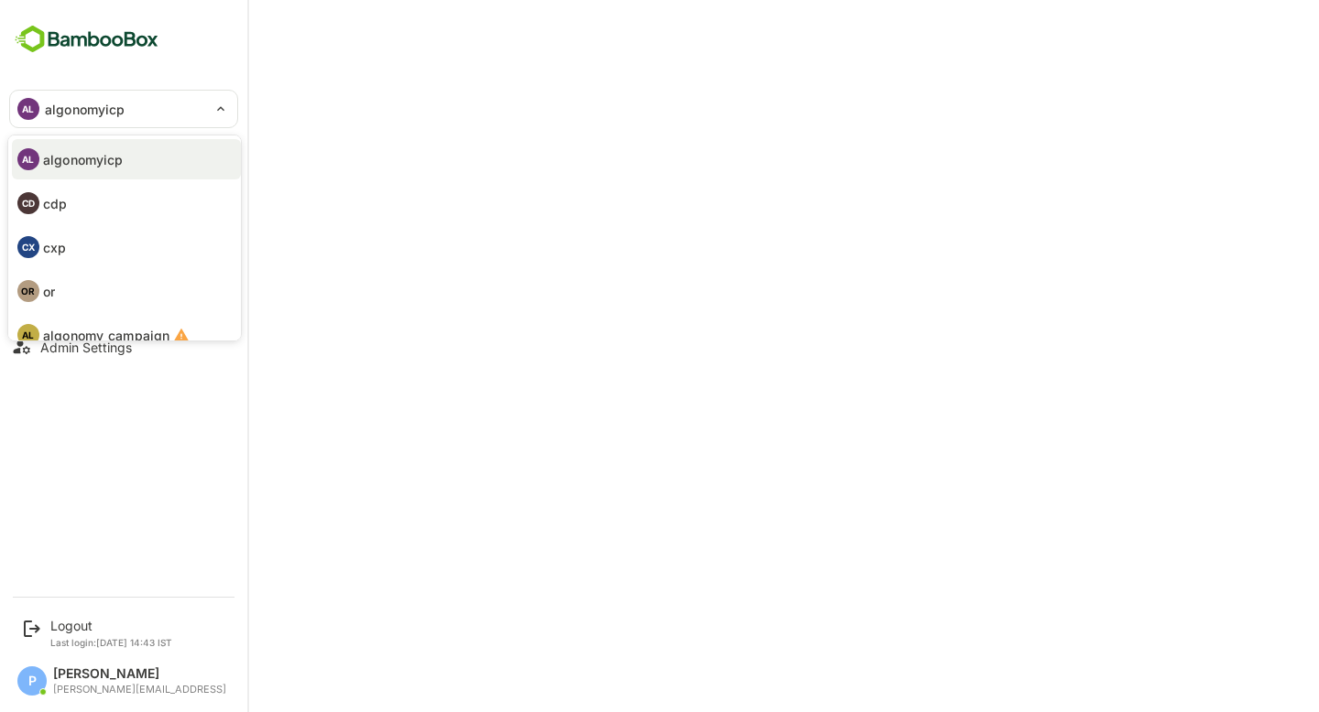
click at [448, 144] on div at bounding box center [659, 356] width 1319 height 712
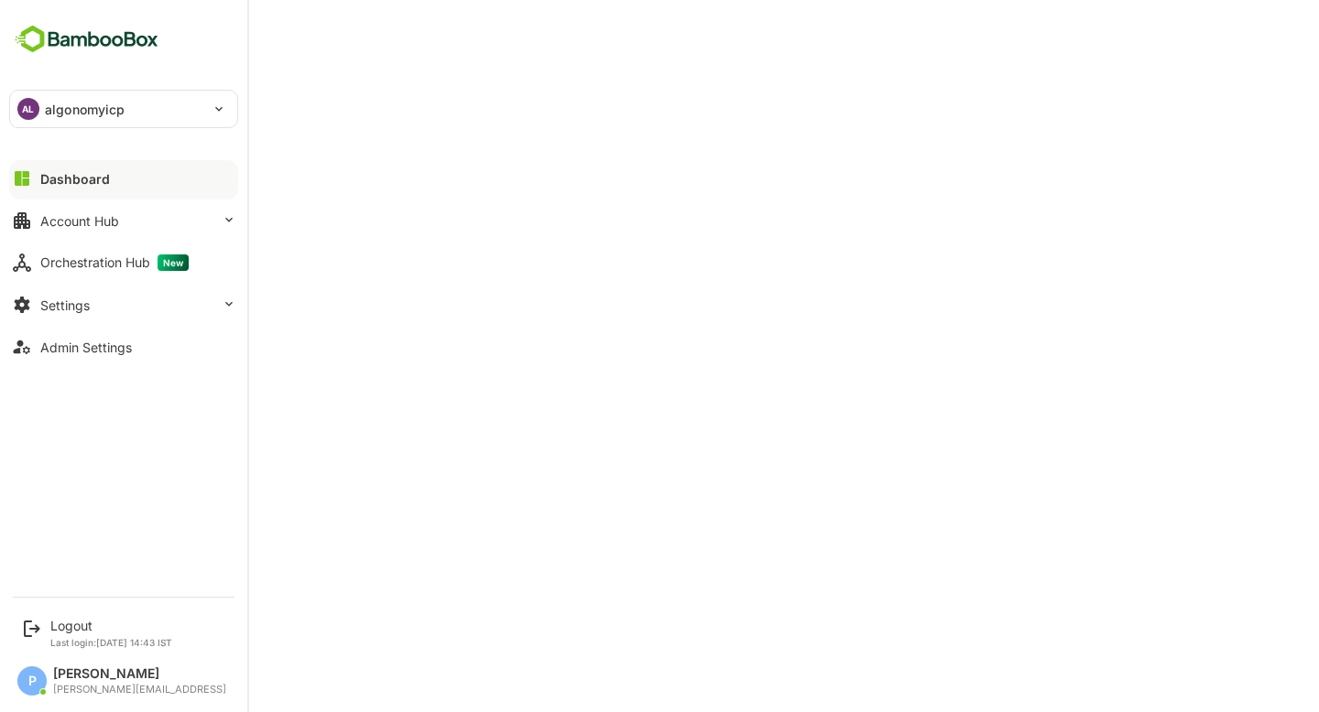
click at [13, 110] on div "AL algonomyicp" at bounding box center [112, 109] width 205 height 37
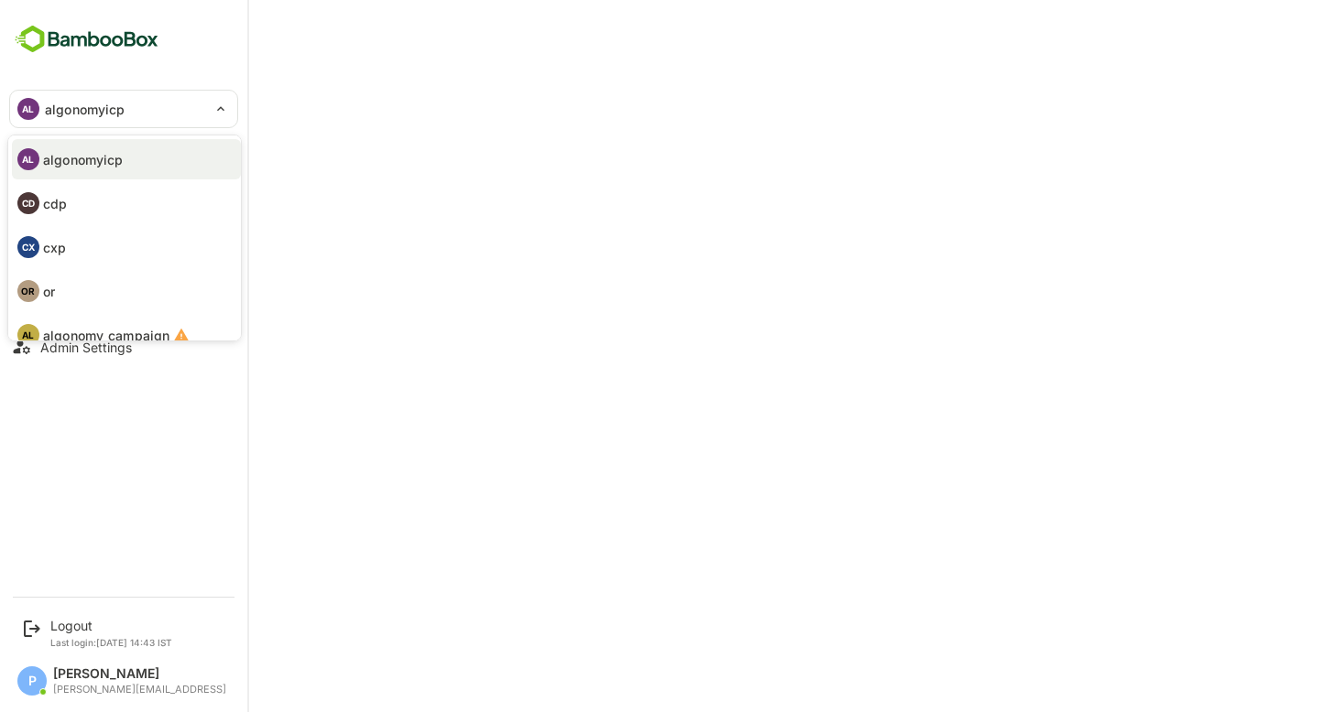
click at [82, 247] on li "CX cxp" at bounding box center [126, 247] width 229 height 40
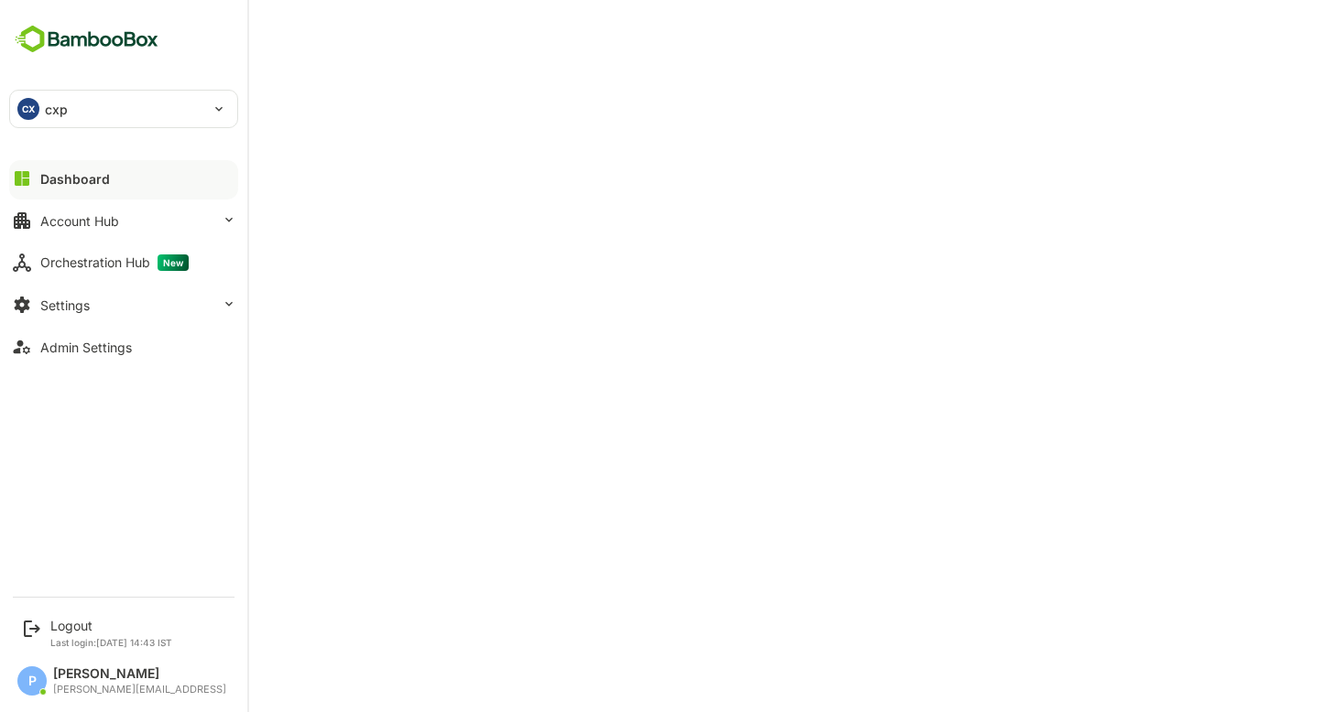
click at [159, 96] on div "CX cxp" at bounding box center [112, 109] width 205 height 37
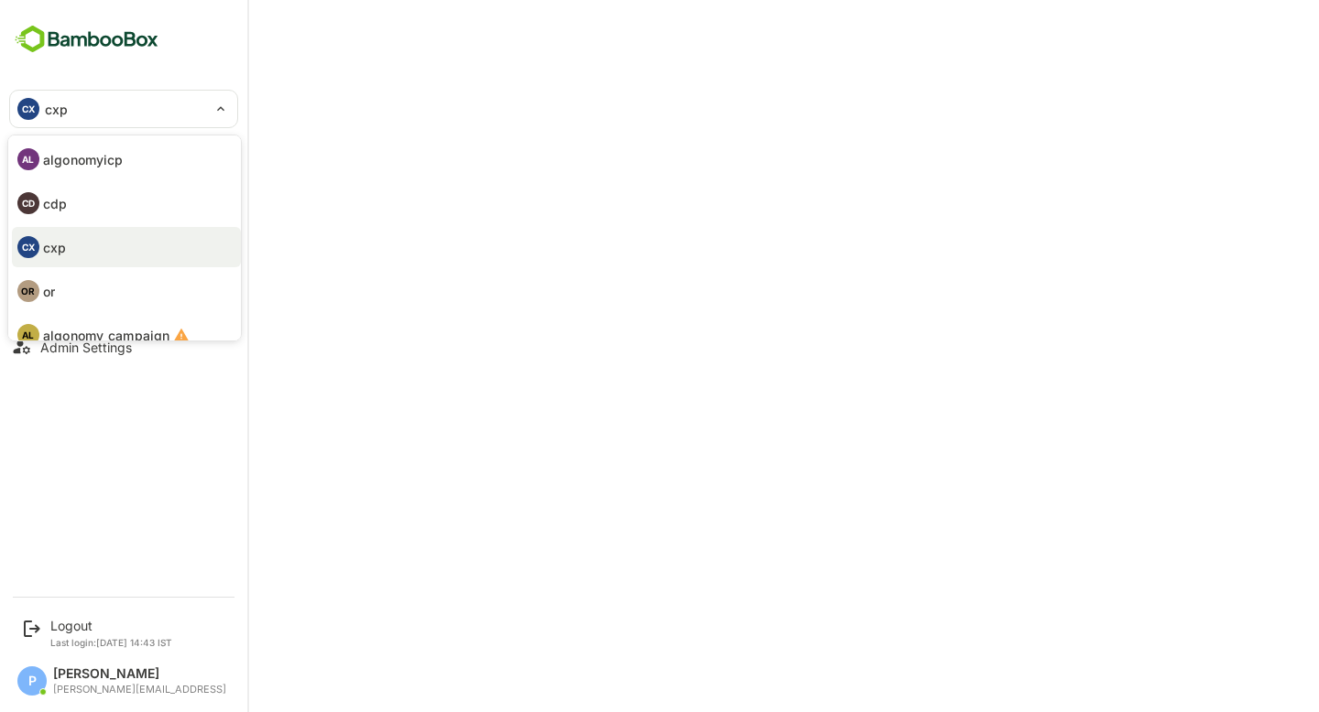
click at [96, 290] on li "OR or" at bounding box center [126, 291] width 229 height 40
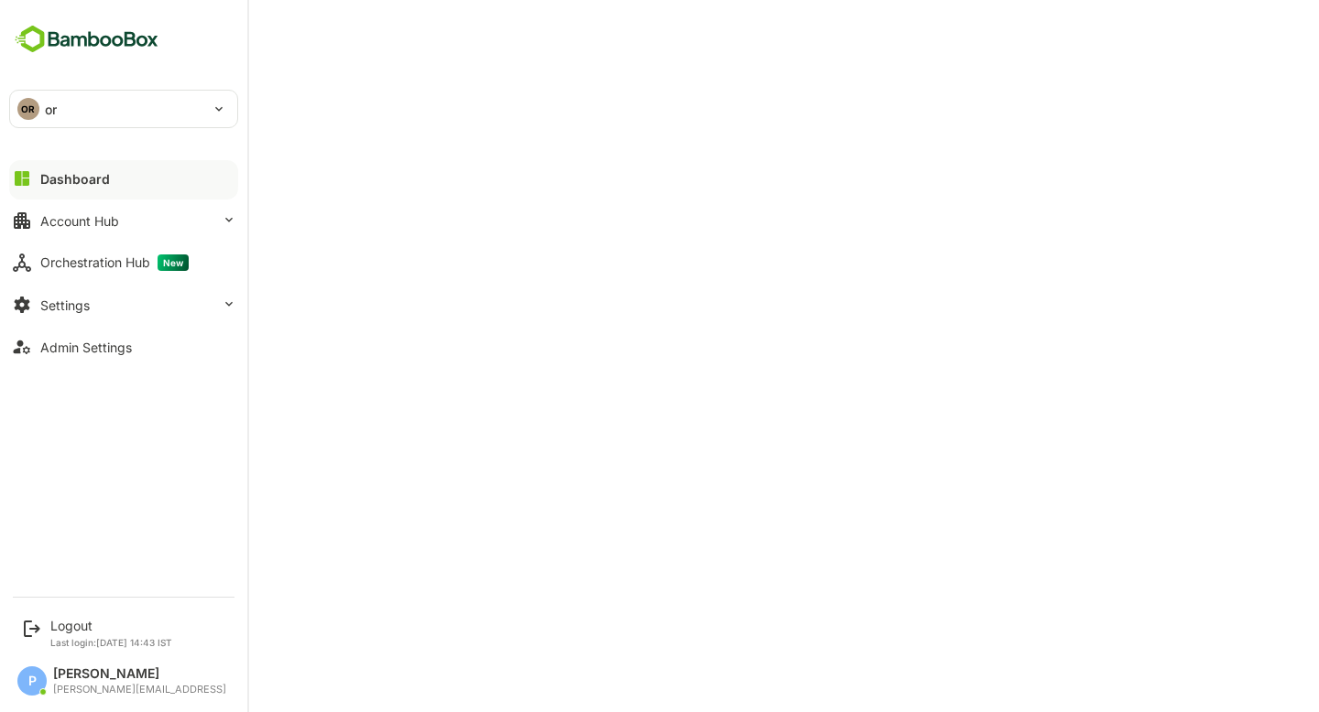
click at [130, 98] on div "OR or" at bounding box center [112, 109] width 205 height 37
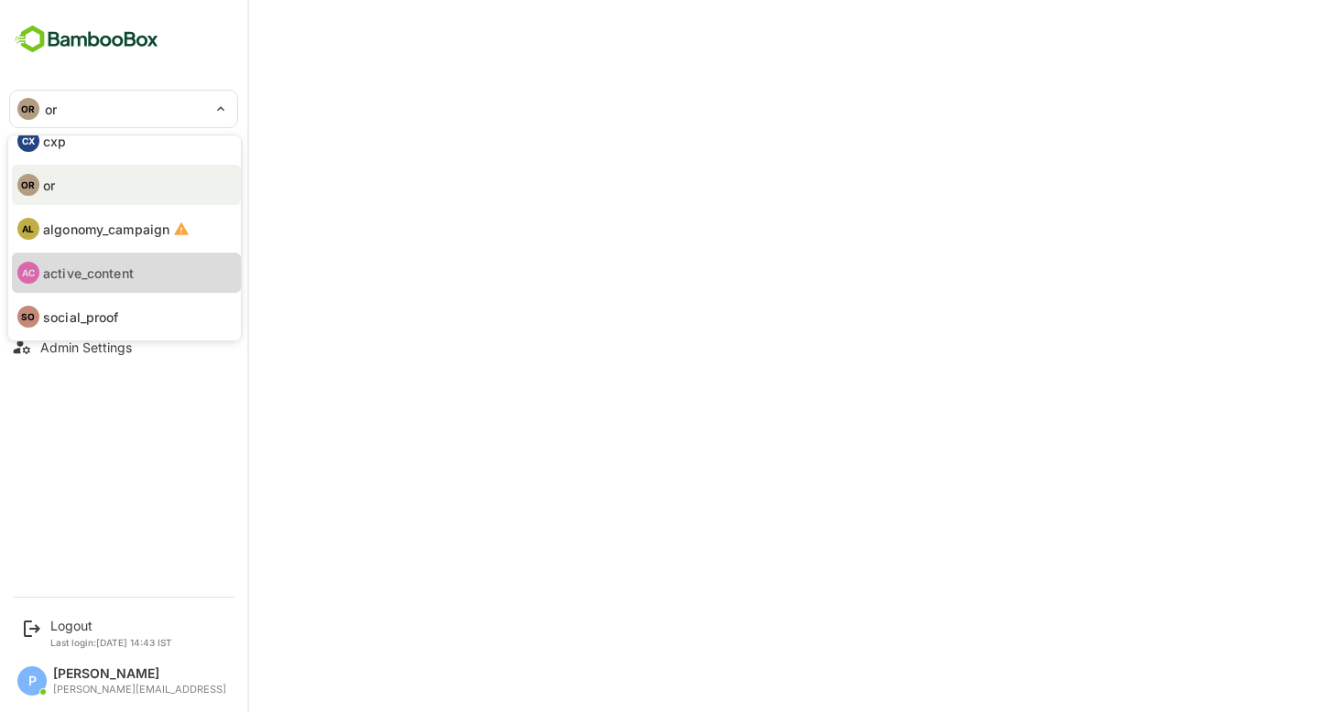
click at [107, 290] on li "AC active_content" at bounding box center [126, 273] width 229 height 40
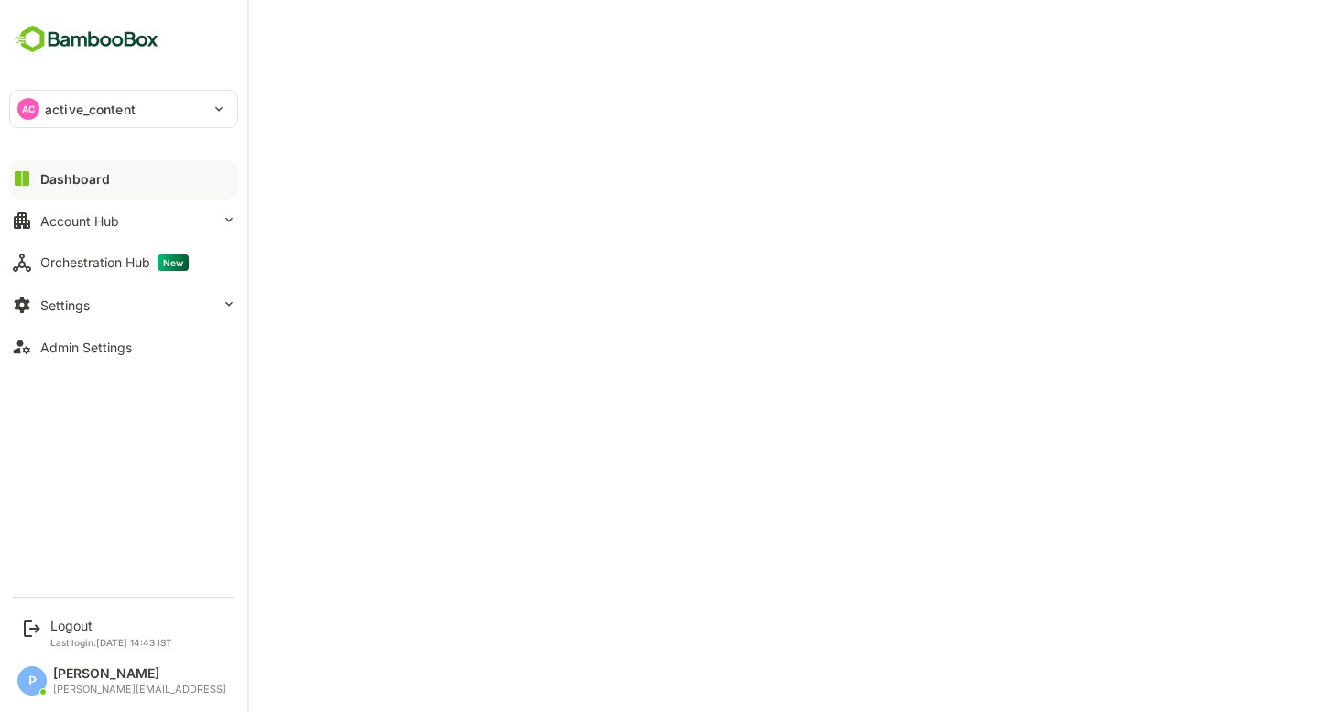
click at [155, 102] on div "AC active_content" at bounding box center [112, 109] width 205 height 37
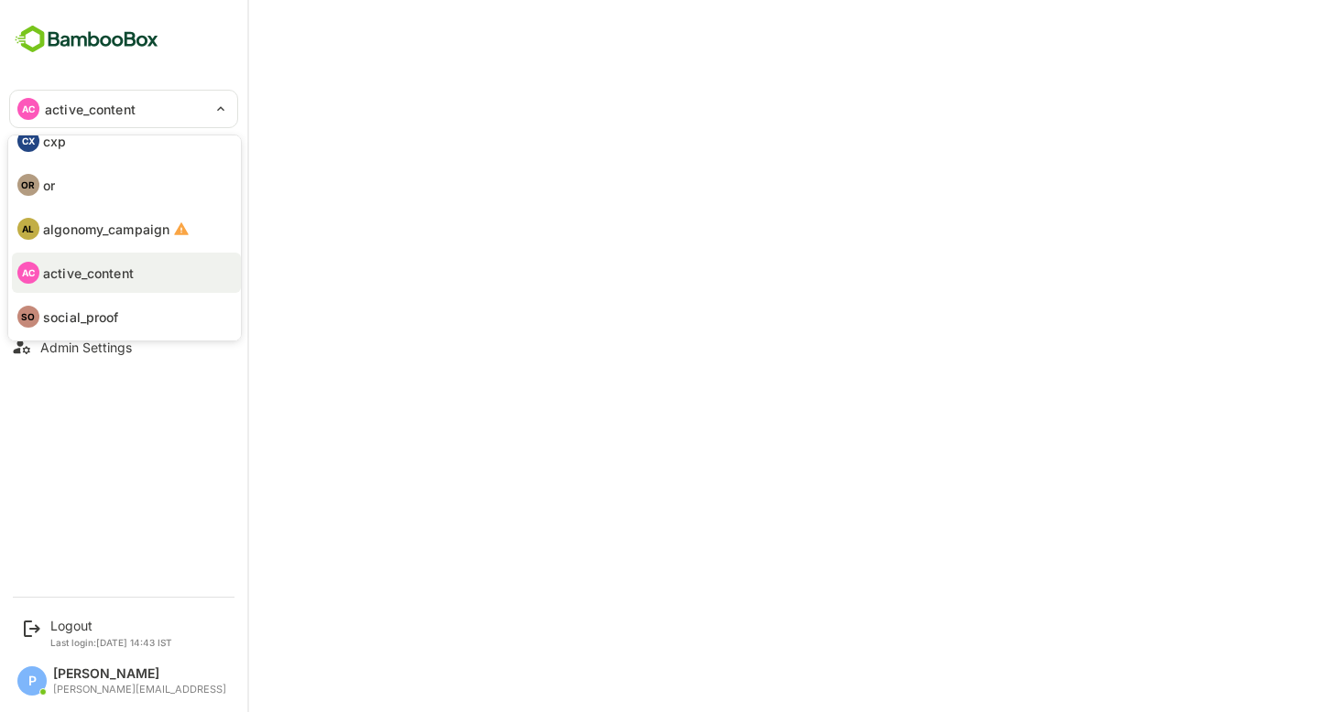
click at [110, 314] on p "social_proof" at bounding box center [81, 317] width 76 height 19
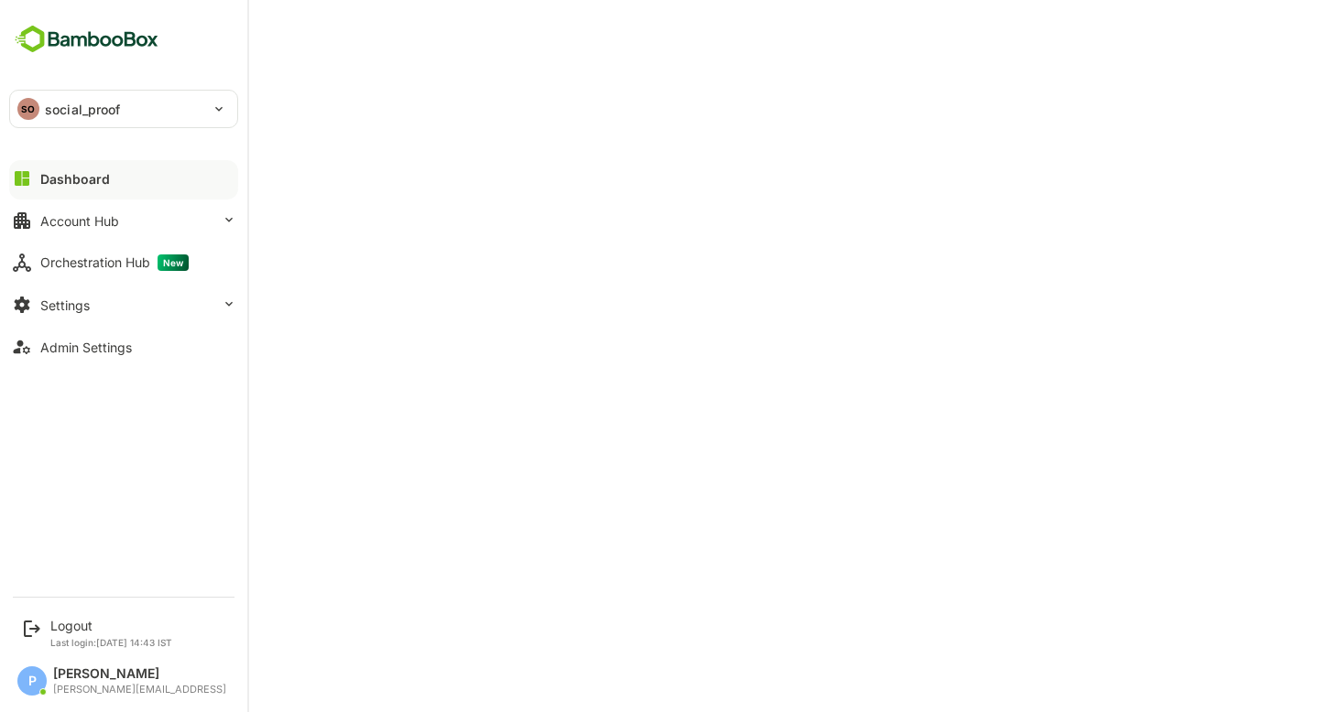
click at [120, 103] on p "social_proof" at bounding box center [83, 109] width 76 height 19
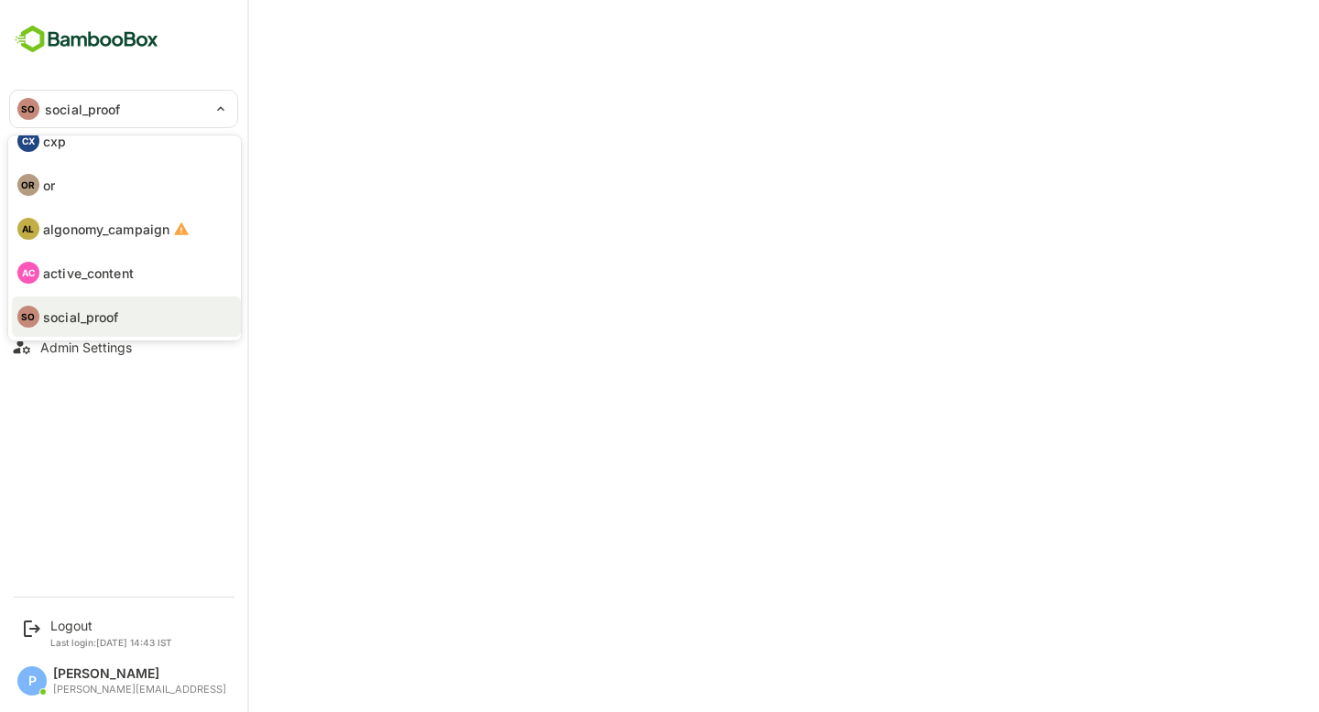
click at [109, 312] on p "social_proof" at bounding box center [81, 317] width 76 height 19
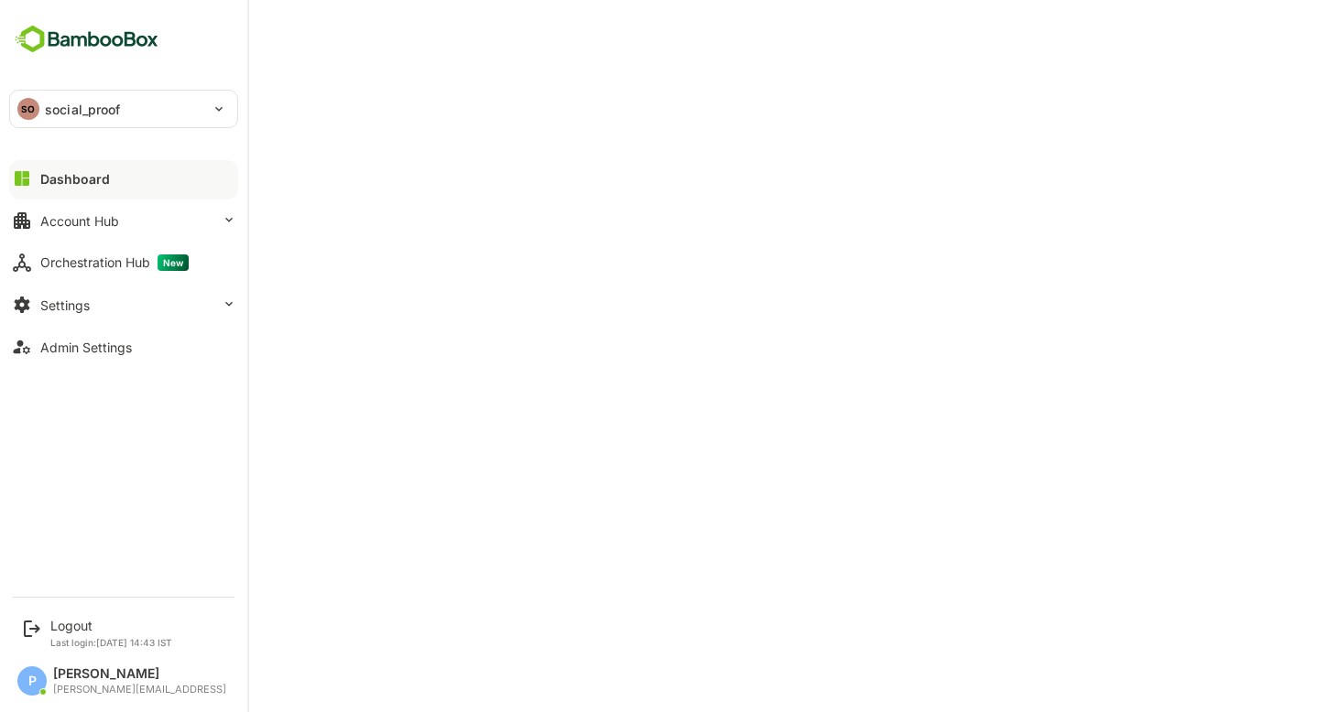
click at [141, 114] on div "SO social_proof" at bounding box center [112, 109] width 205 height 37
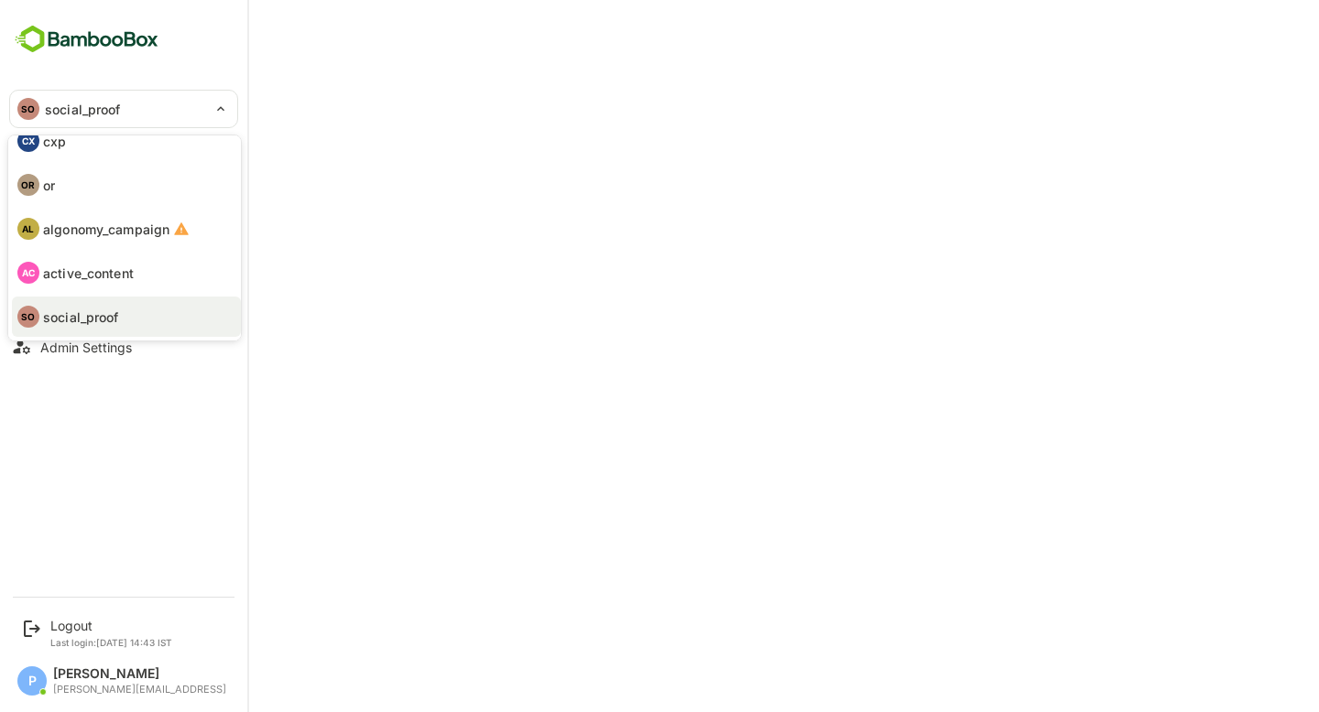
click at [124, 283] on li "AC active_content" at bounding box center [126, 273] width 229 height 40
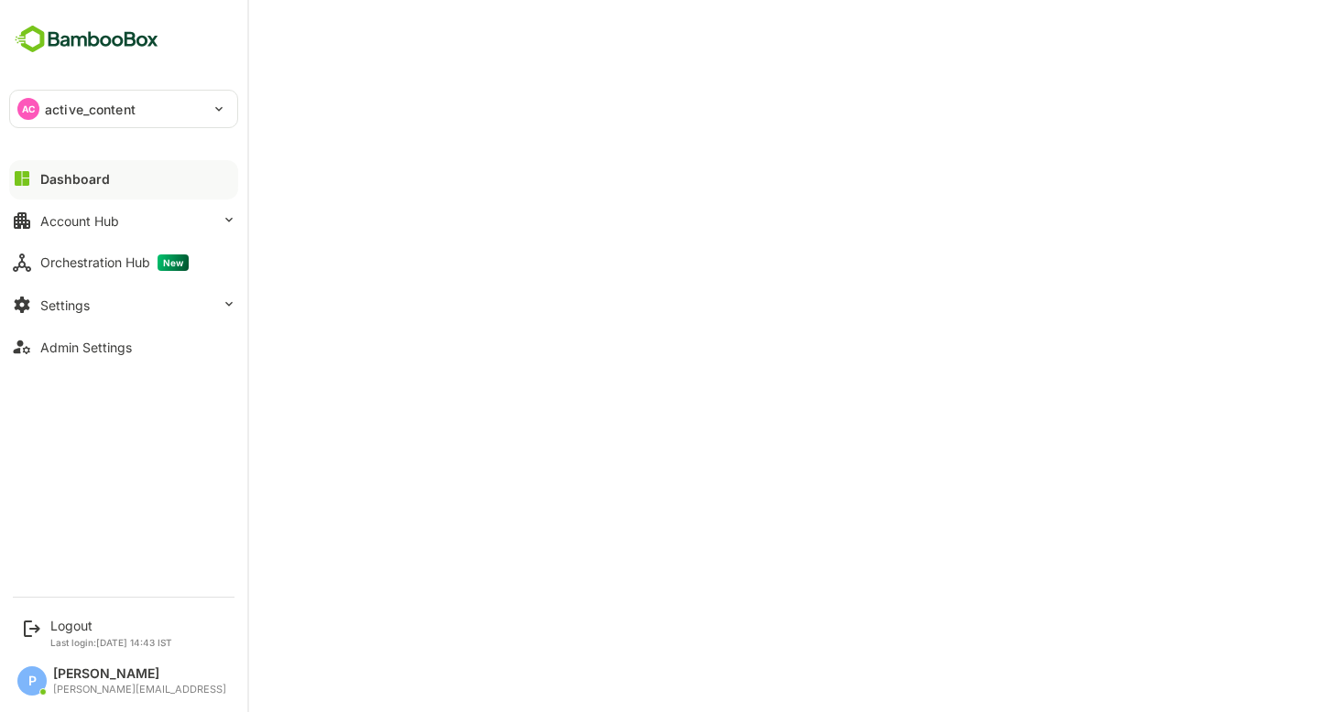
click at [126, 109] on p "active_content" at bounding box center [90, 109] width 91 height 19
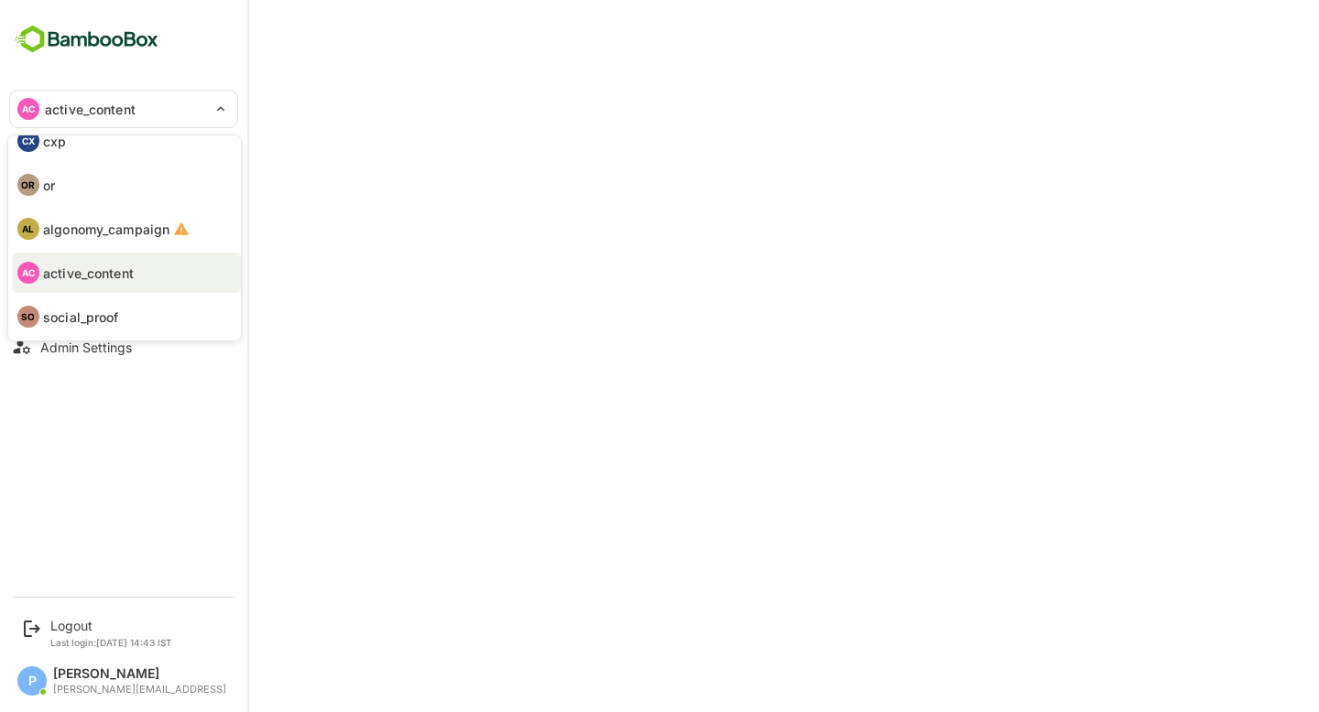
click at [109, 182] on li "OR or" at bounding box center [126, 185] width 229 height 40
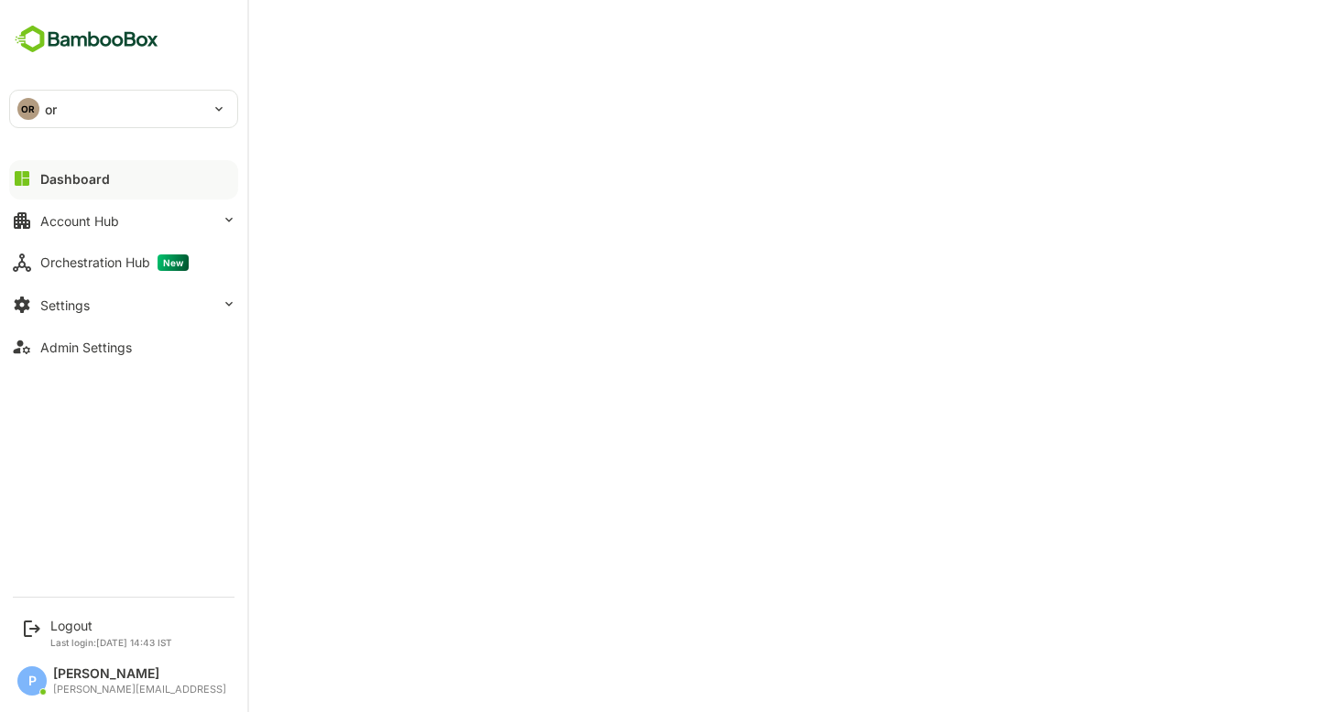
click at [89, 100] on div "OR or" at bounding box center [112, 109] width 205 height 37
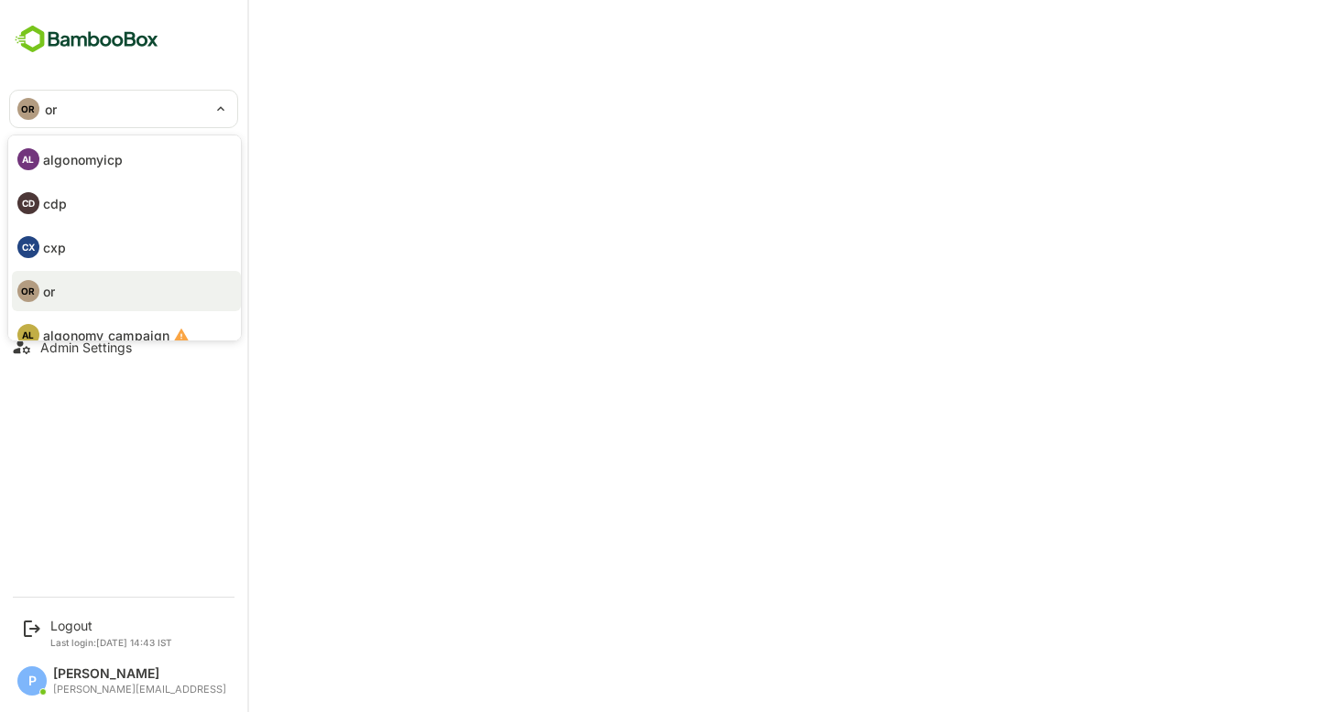
click at [96, 238] on li "CX cxp" at bounding box center [126, 247] width 229 height 40
type input "***"
